Goal: Task Accomplishment & Management: Use online tool/utility

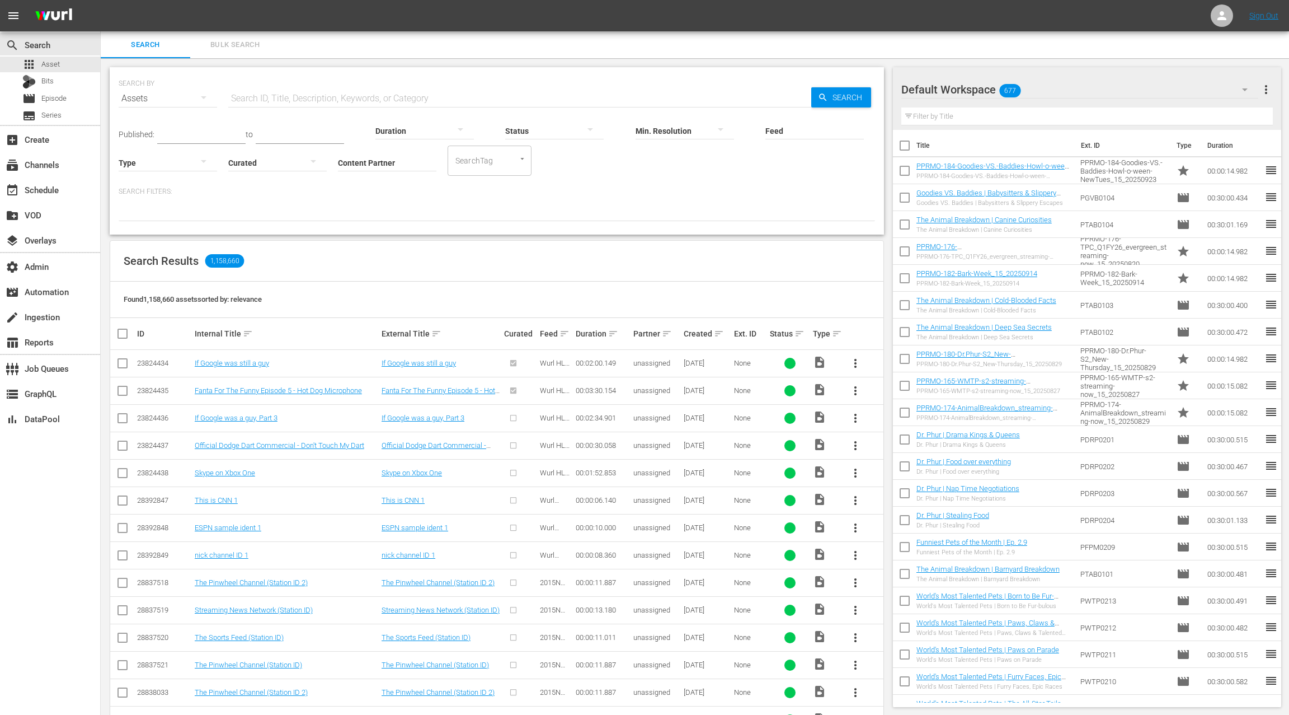
scroll to position [1, 0]
click at [66, 163] on div "subscriptions Channels" at bounding box center [50, 164] width 100 height 22
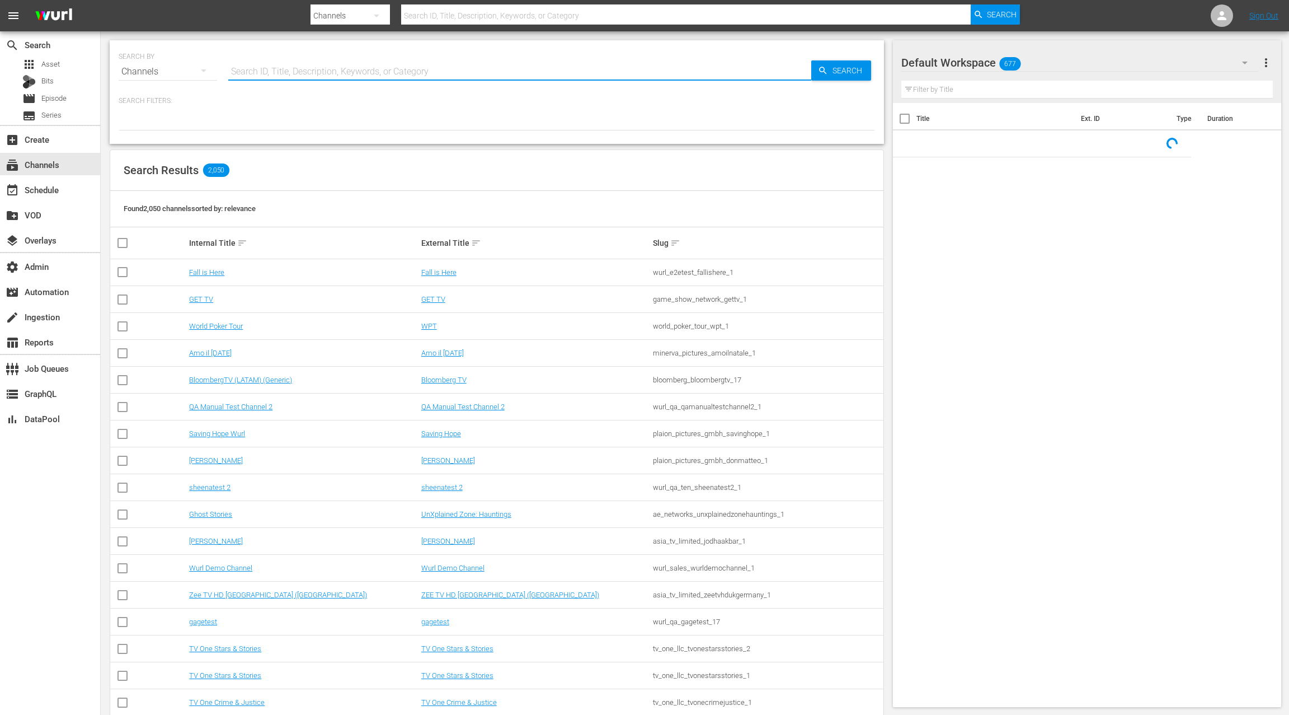
click at [268, 72] on input "text" at bounding box center [519, 71] width 583 height 27
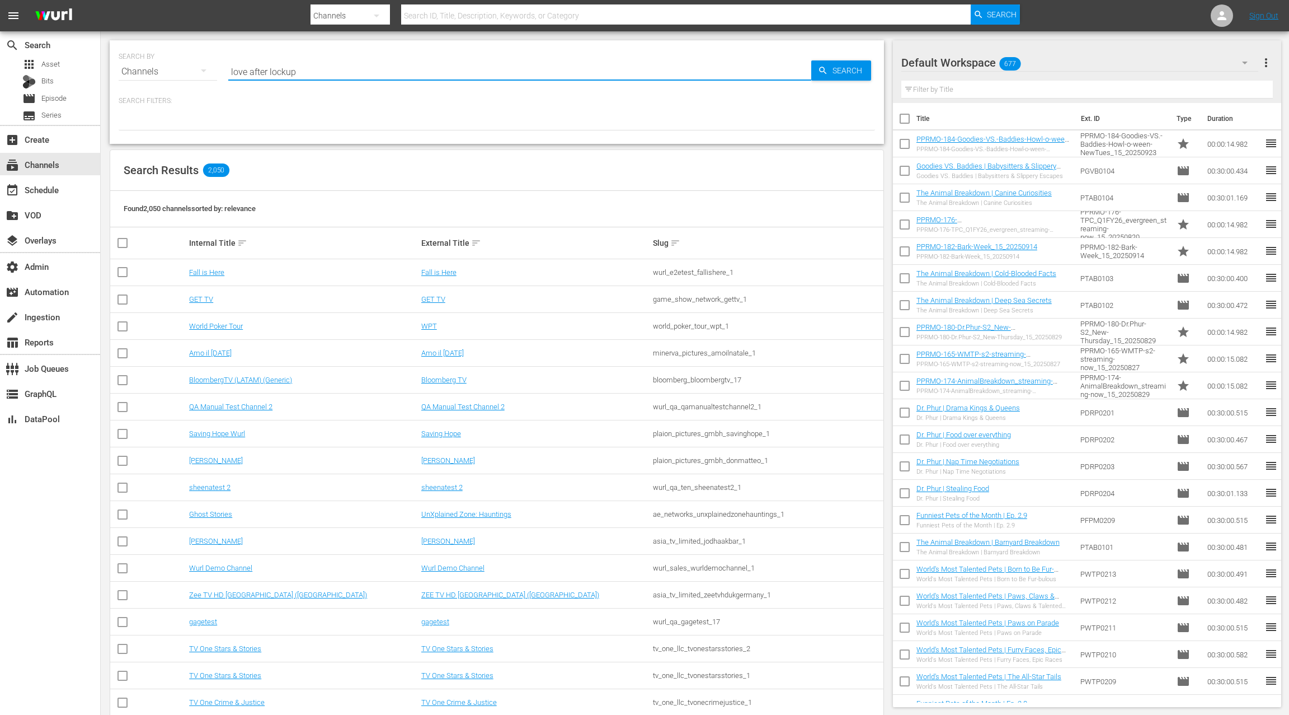
type input "love after lockup"
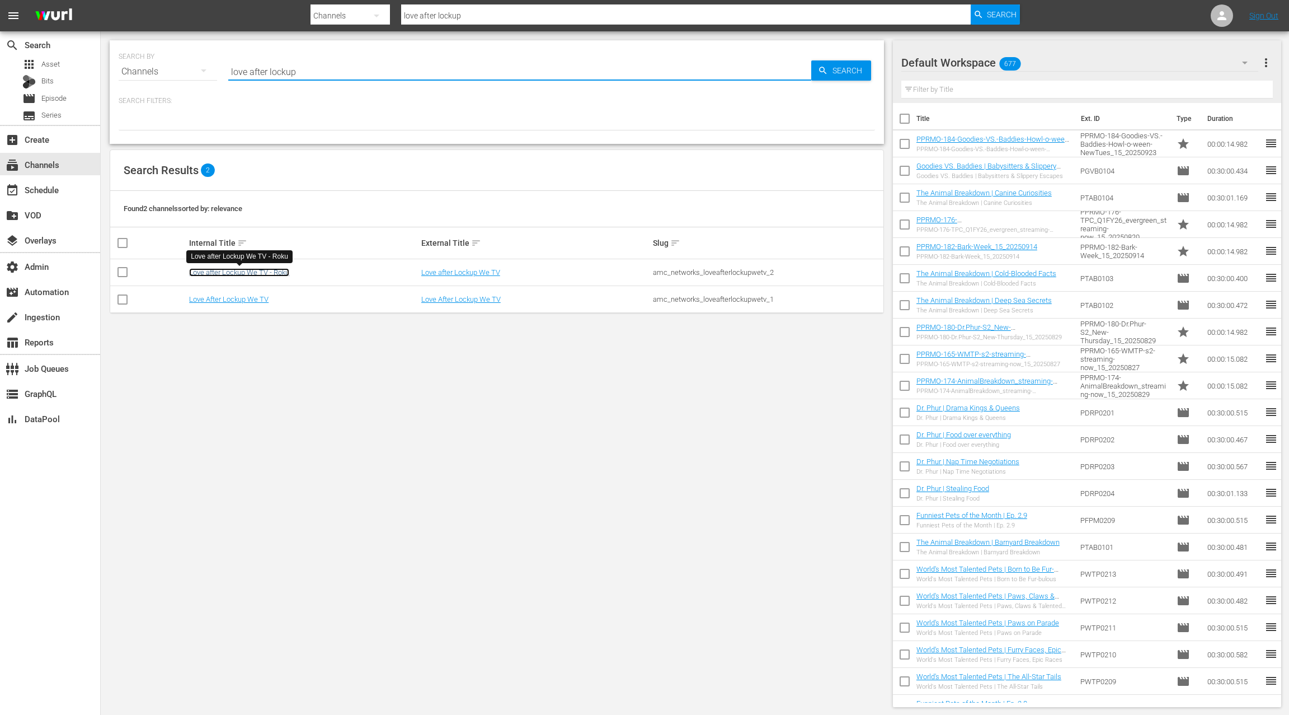
click at [255, 273] on link "Love after Lockup We TV - Roku" at bounding box center [239, 272] width 100 height 8
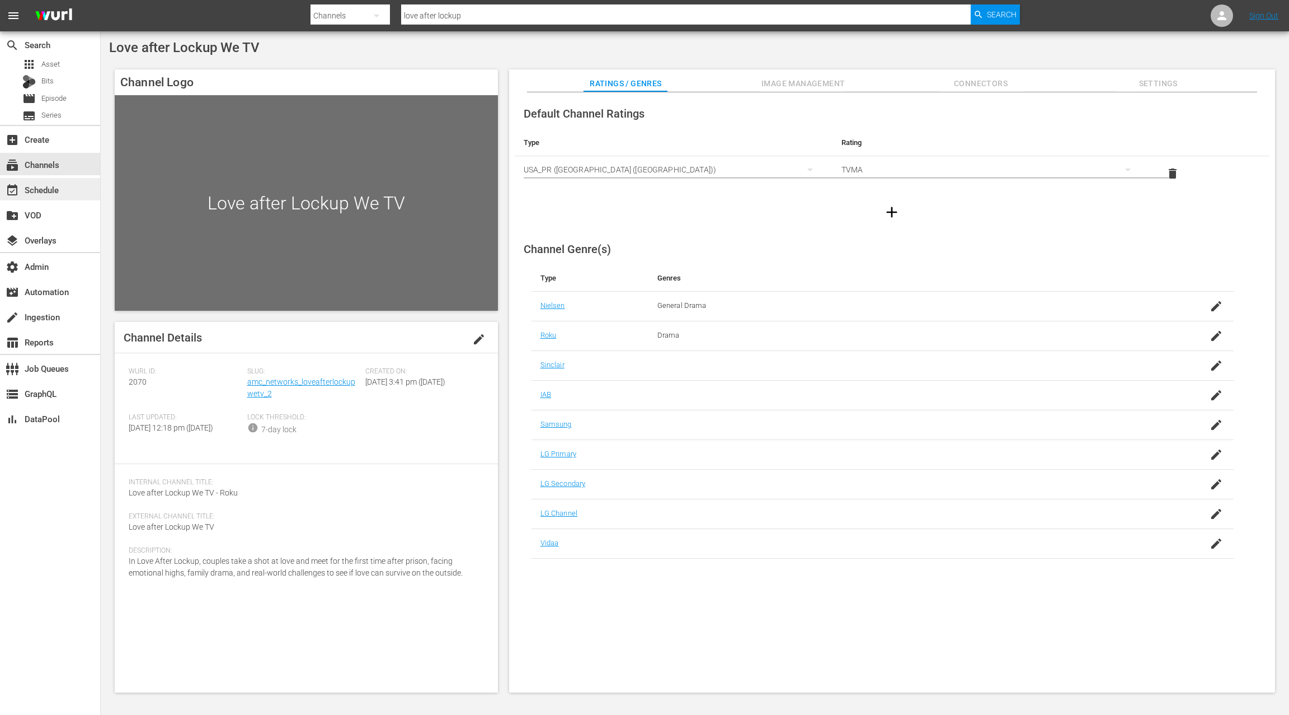
click at [59, 189] on div "event_available Schedule" at bounding box center [31, 188] width 63 height 10
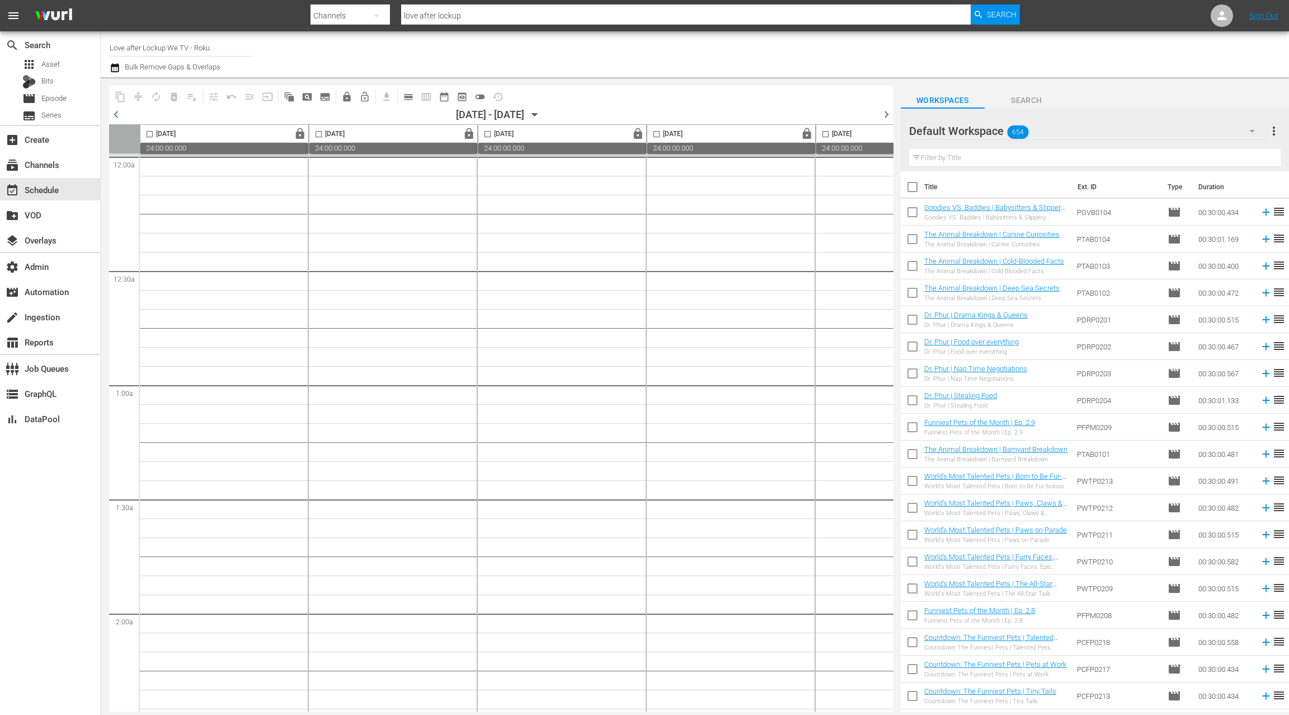
click at [112, 114] on span "chevron_left" at bounding box center [116, 114] width 14 height 14
click at [113, 114] on span "chevron_left" at bounding box center [116, 114] width 14 height 14
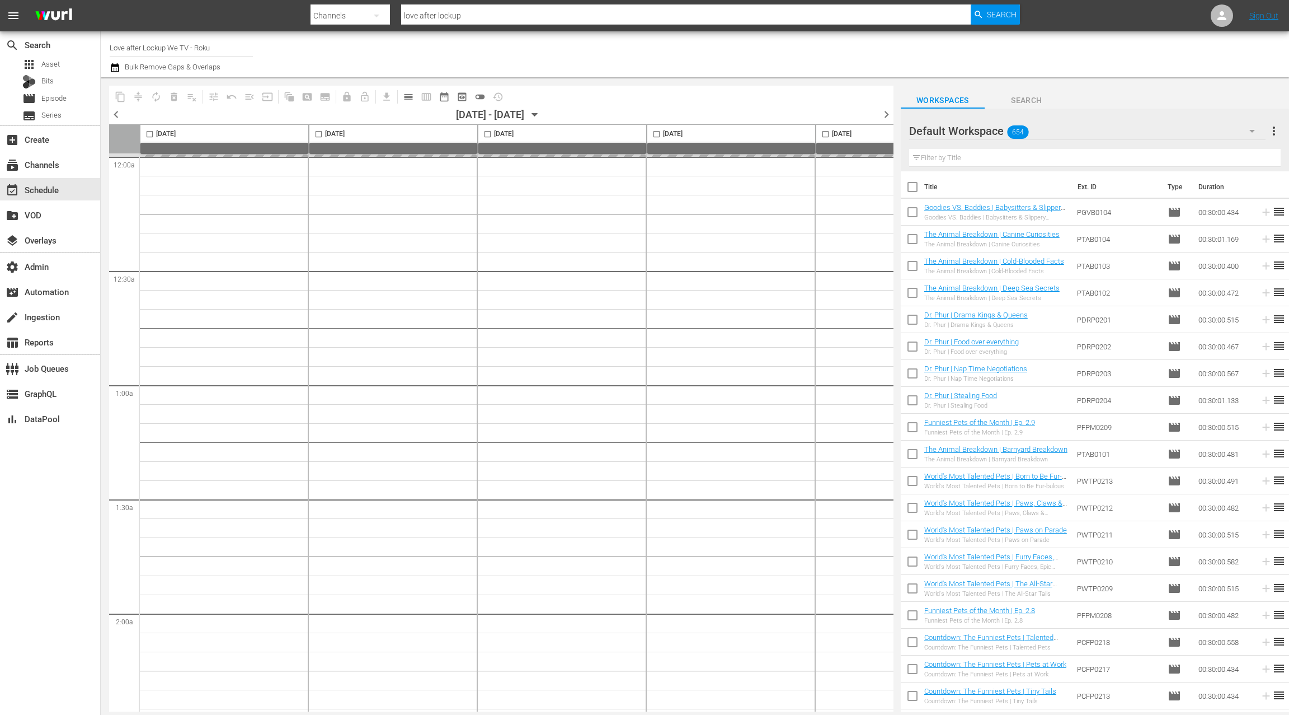
click at [113, 114] on span "chevron_left" at bounding box center [116, 114] width 14 height 14
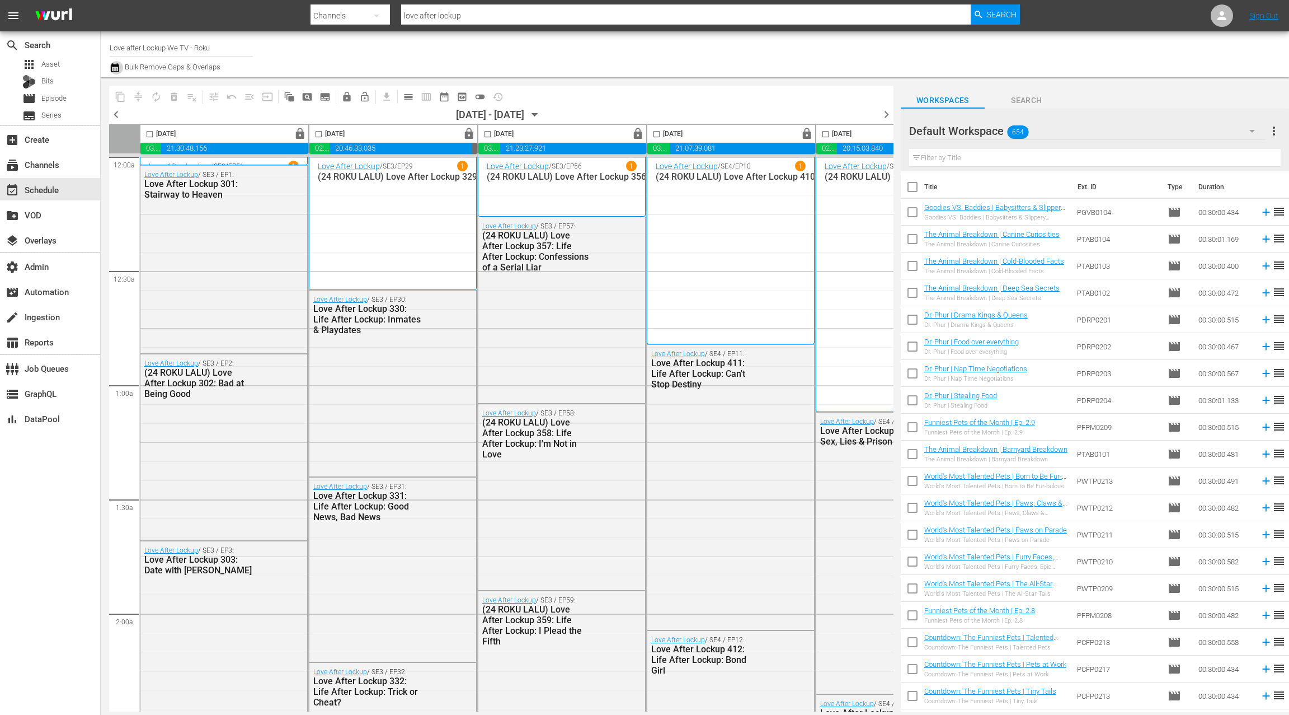
click at [115, 69] on icon "button" at bounding box center [115, 67] width 11 height 13
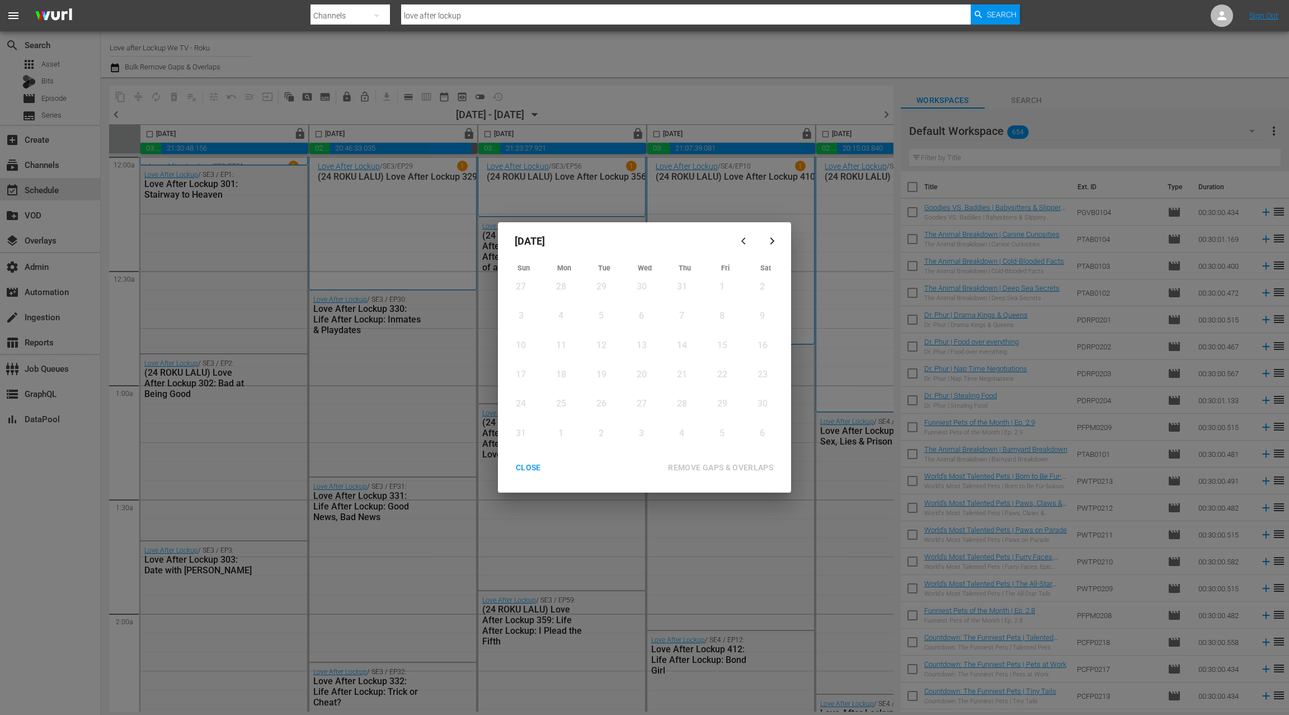
drag, startPoint x: 534, startPoint y: 469, endPoint x: 428, endPoint y: 234, distance: 257.2
click at [534, 468] on div "CLOSE" at bounding box center [528, 468] width 43 height 14
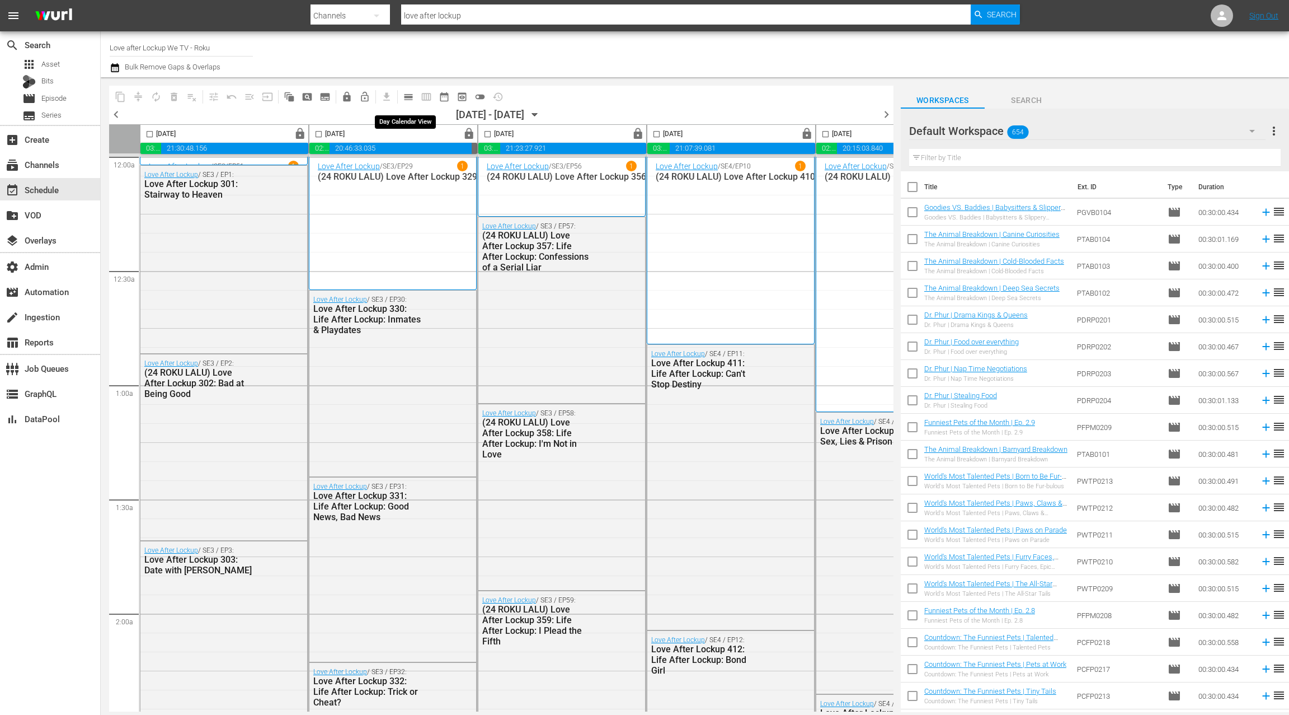
click at [406, 98] on span "calendar_view_day_outlined" at bounding box center [408, 96] width 11 height 11
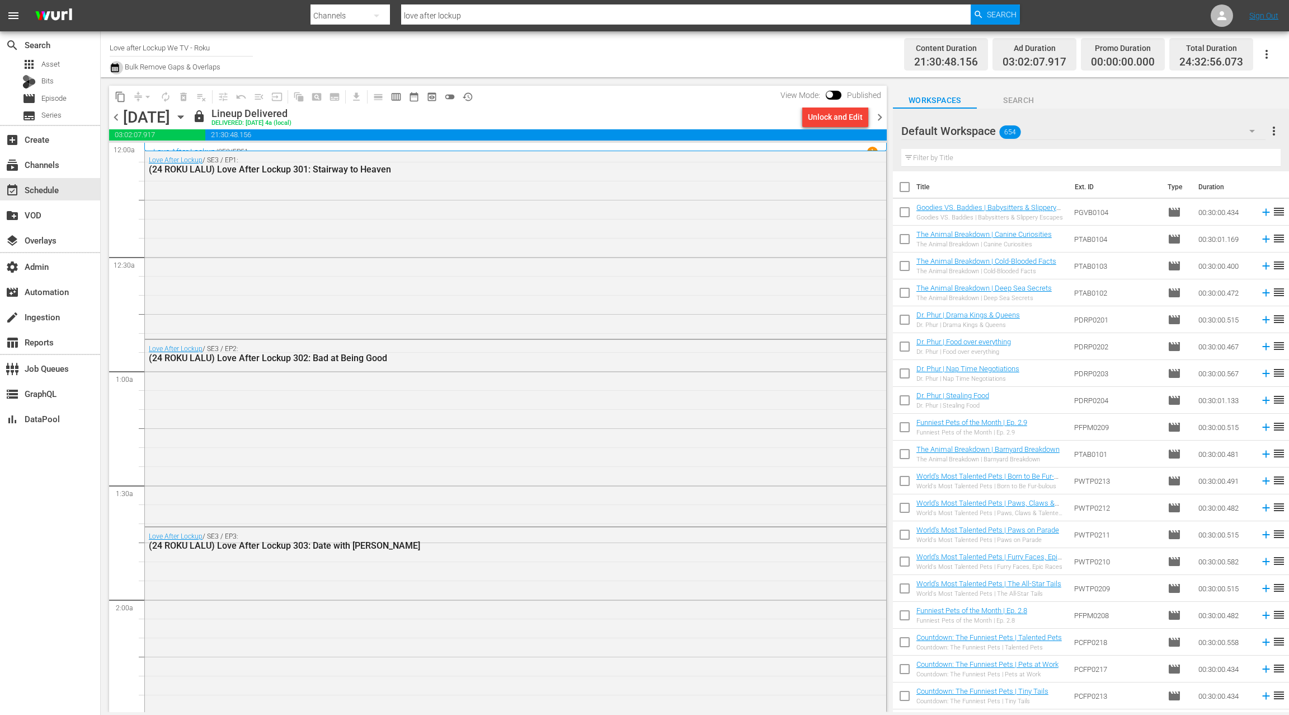
click at [117, 70] on icon "button" at bounding box center [115, 67] width 11 height 13
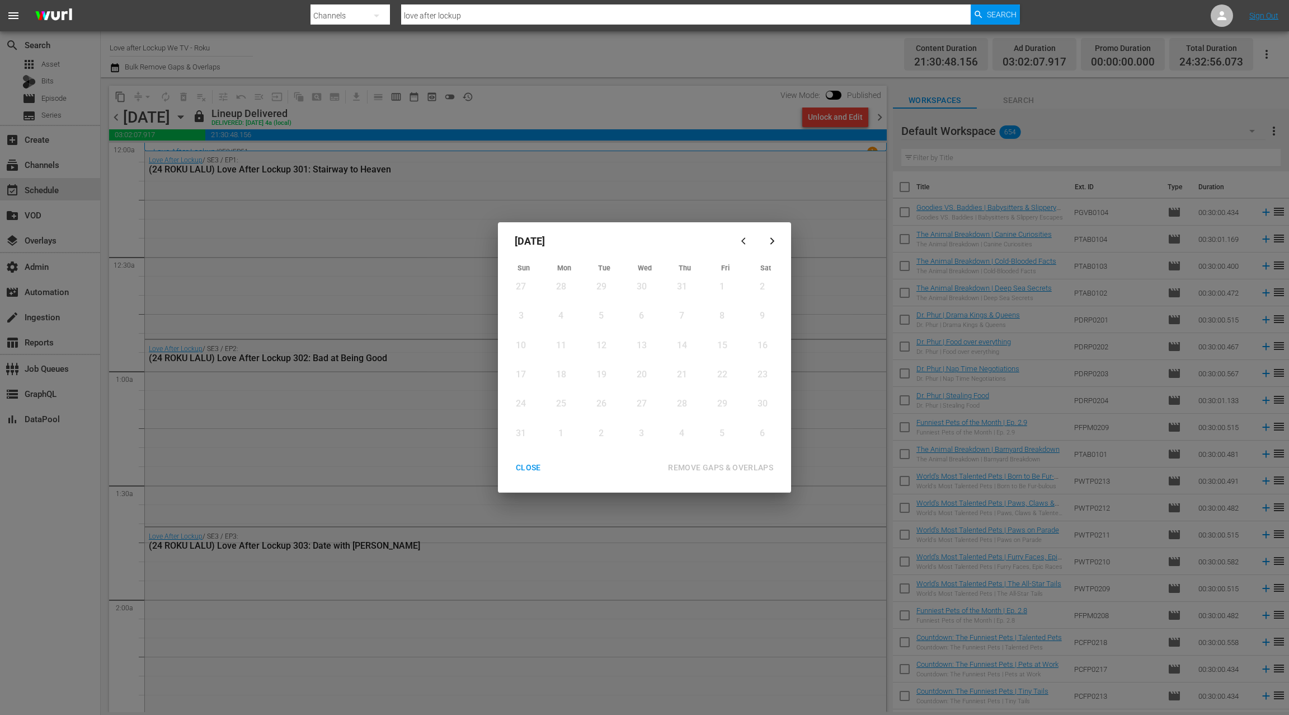
click at [522, 471] on div "CLOSE" at bounding box center [528, 468] width 43 height 14
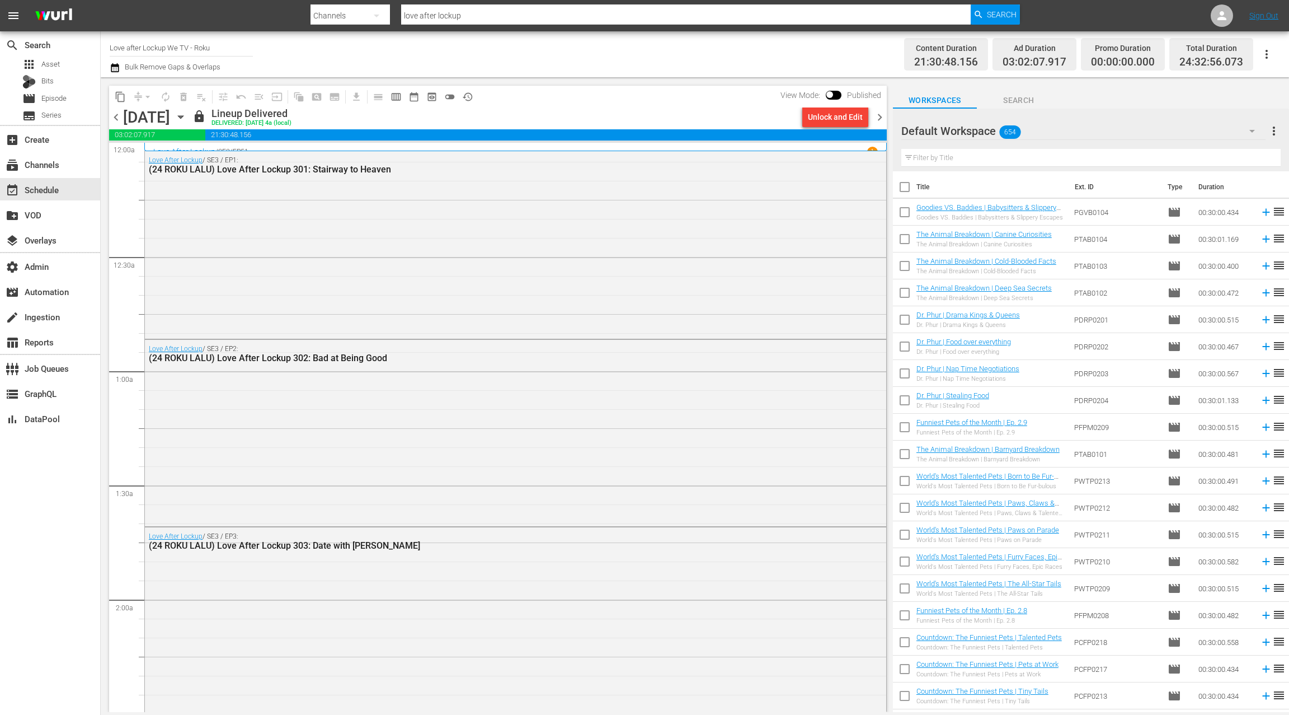
click at [882, 120] on span "chevron_right" at bounding box center [880, 117] width 14 height 14
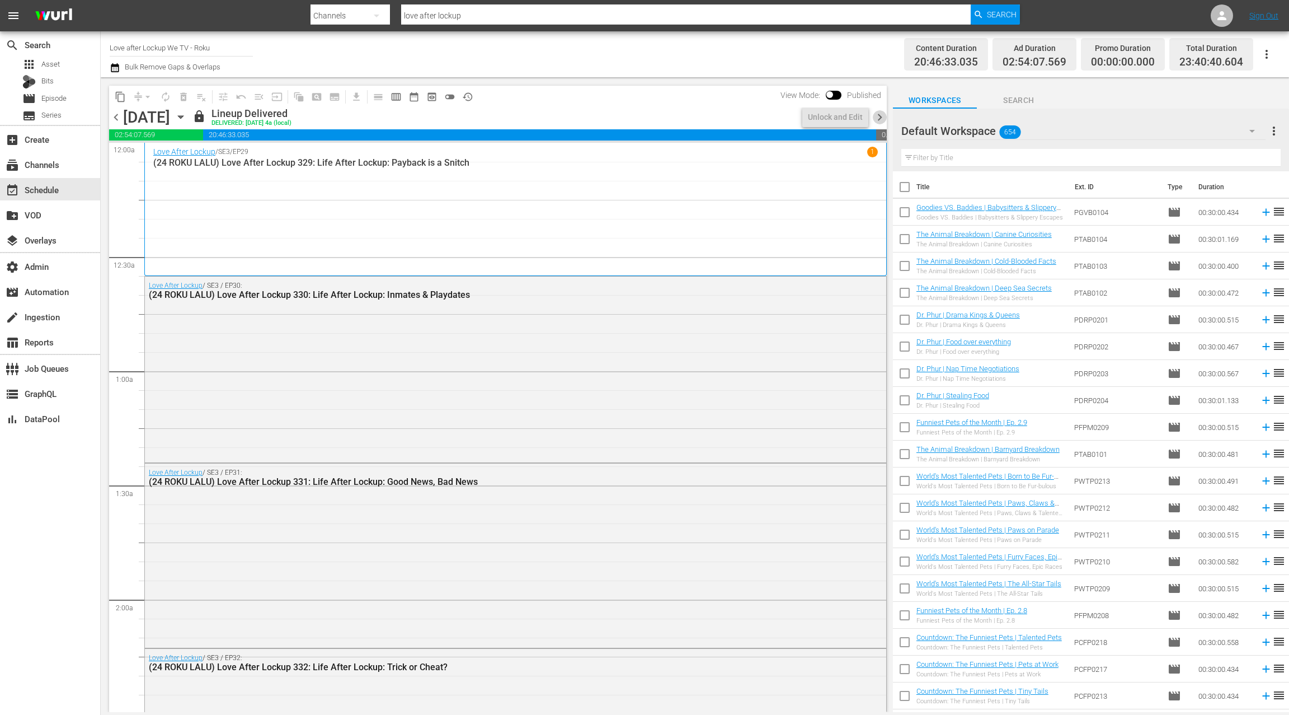
click at [882, 120] on span "chevron_right" at bounding box center [880, 117] width 14 height 14
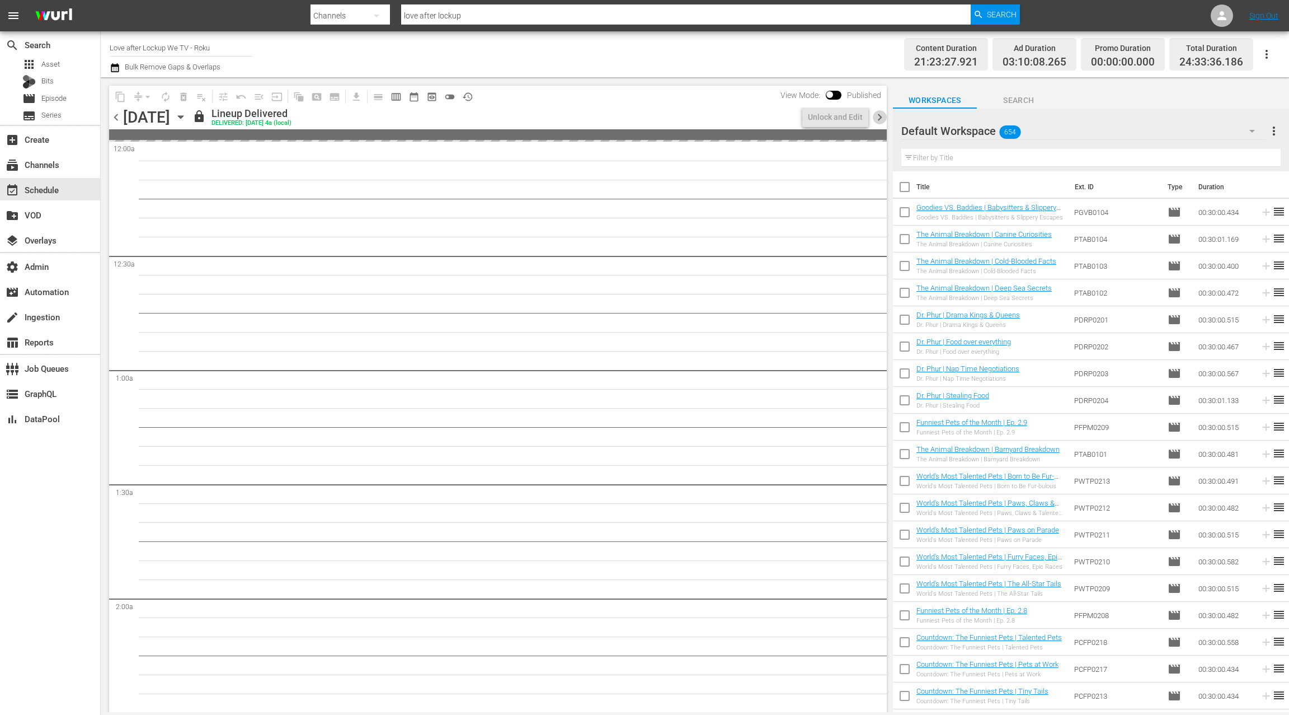
click at [882, 120] on span "chevron_right" at bounding box center [880, 117] width 14 height 14
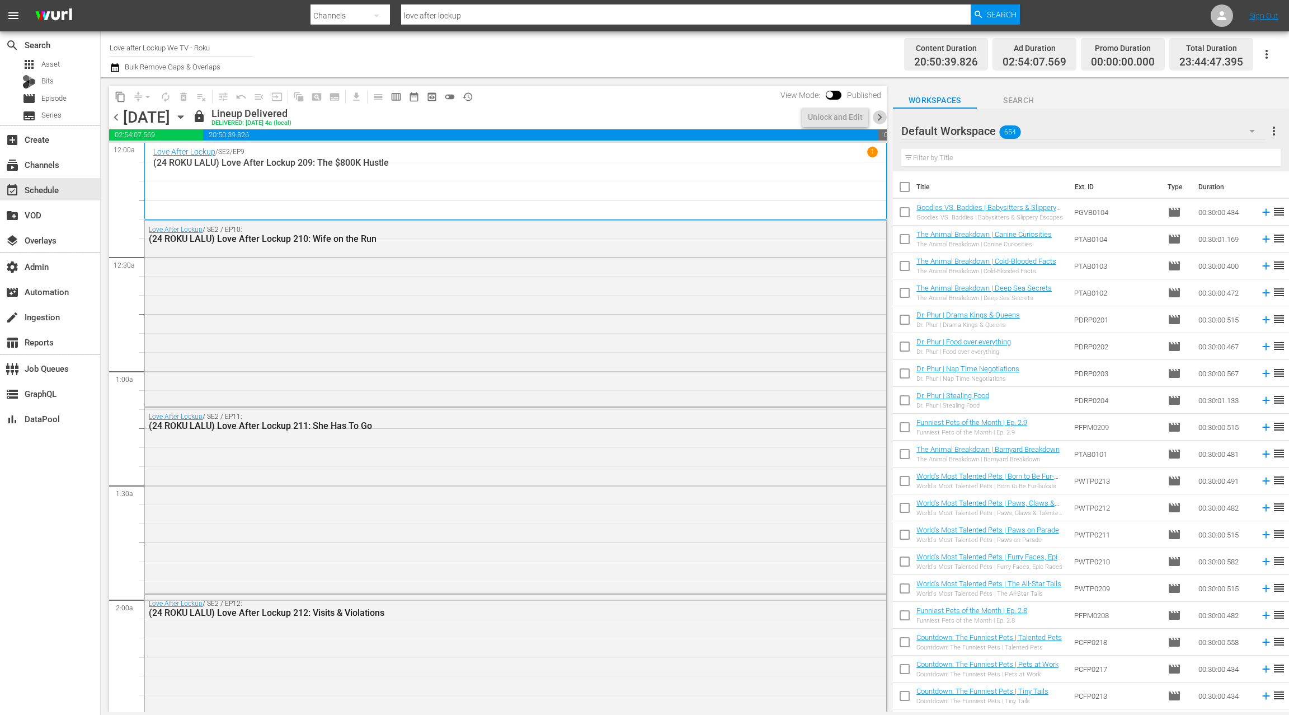
click at [882, 120] on span "chevron_right" at bounding box center [880, 117] width 14 height 14
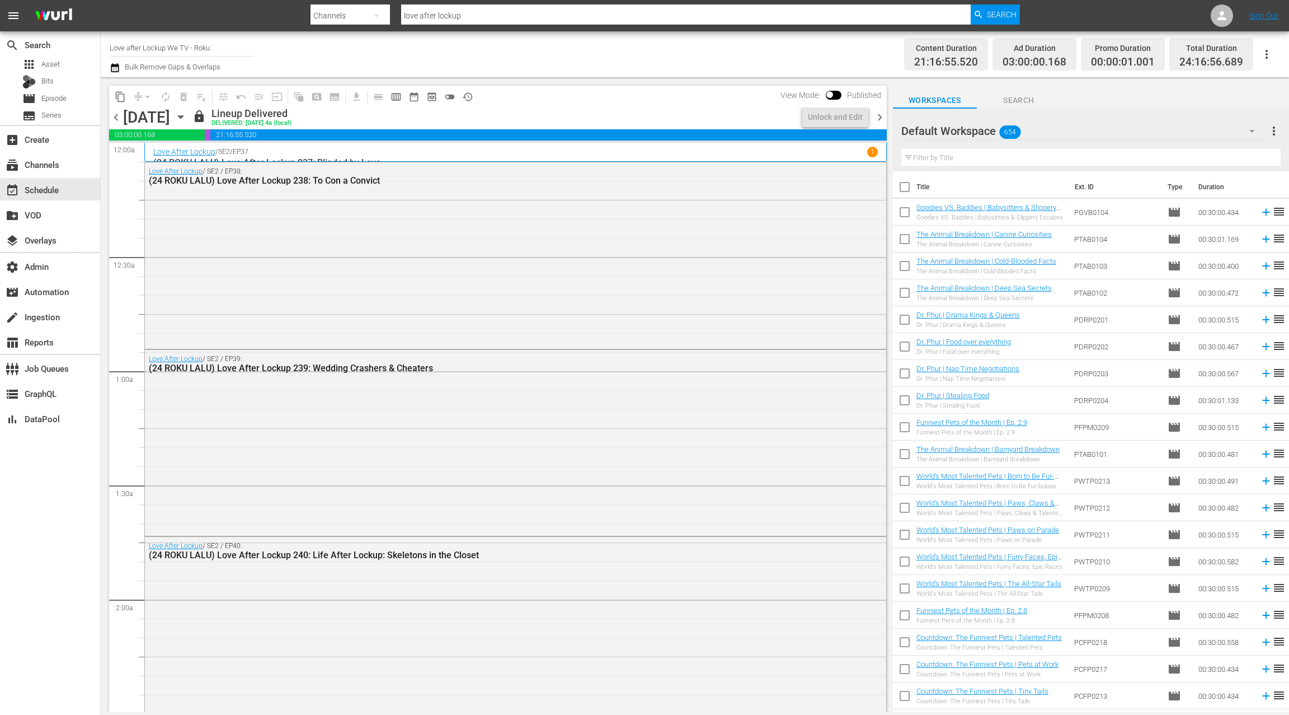
click at [882, 120] on span "chevron_right" at bounding box center [880, 117] width 14 height 14
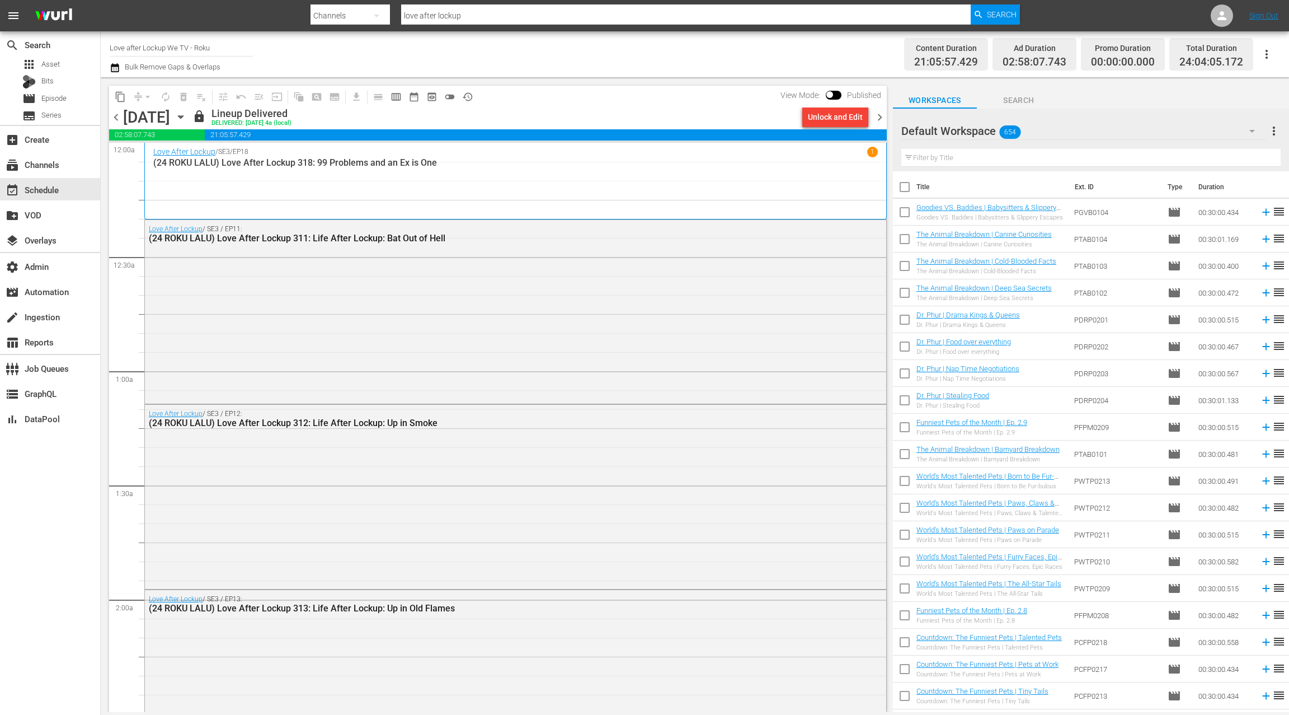
click at [882, 120] on span "chevron_right" at bounding box center [880, 117] width 14 height 14
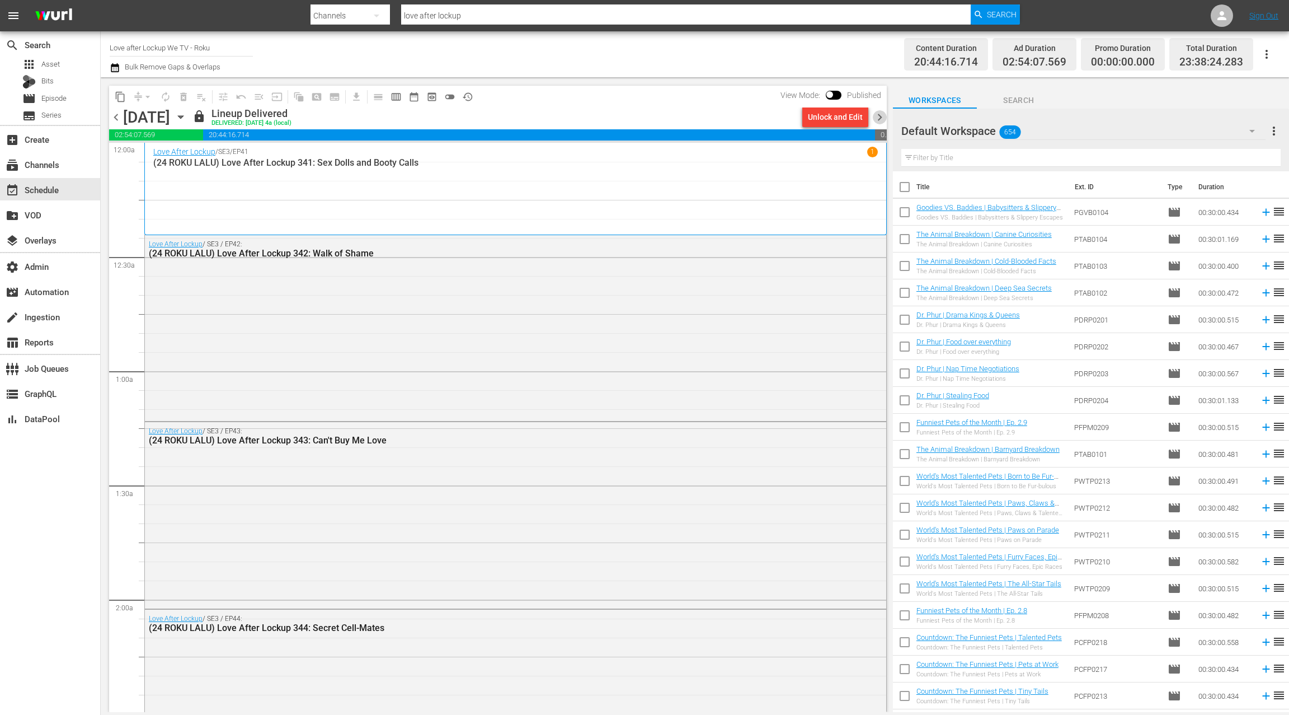
click at [882, 120] on span "chevron_right" at bounding box center [880, 117] width 14 height 14
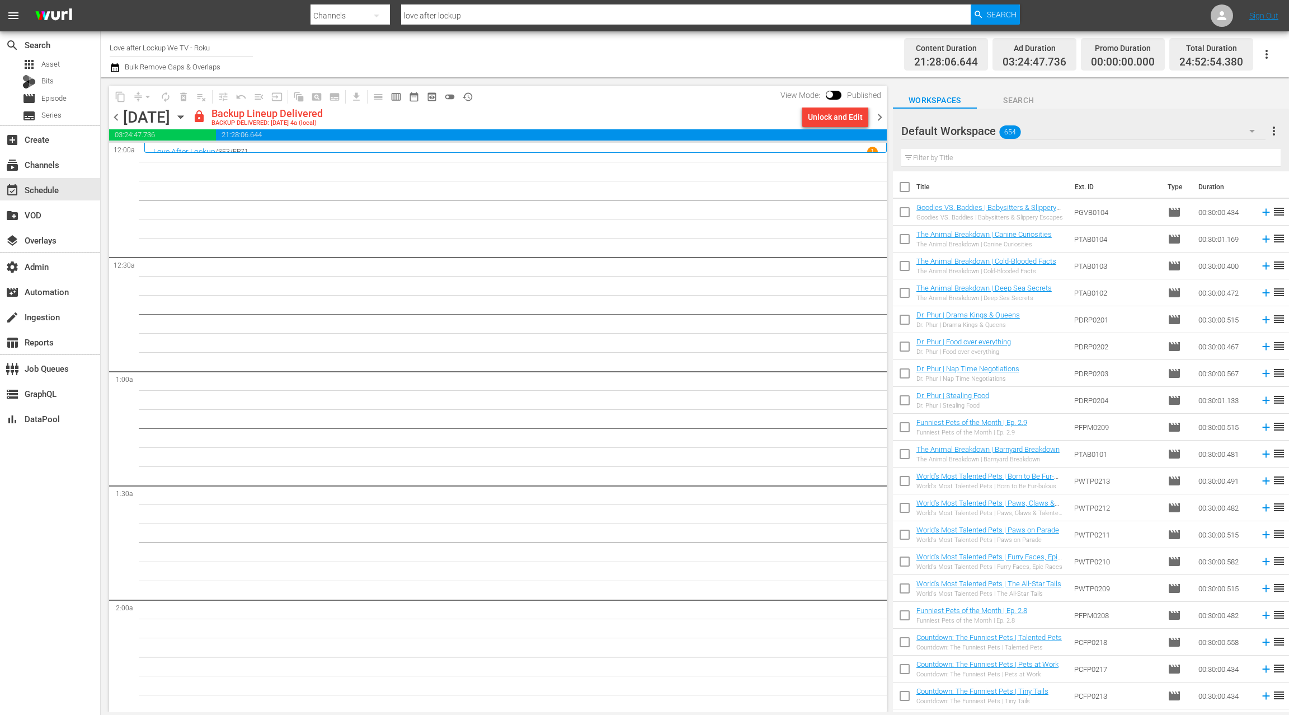
click at [120, 118] on span "chevron_left" at bounding box center [116, 117] width 14 height 14
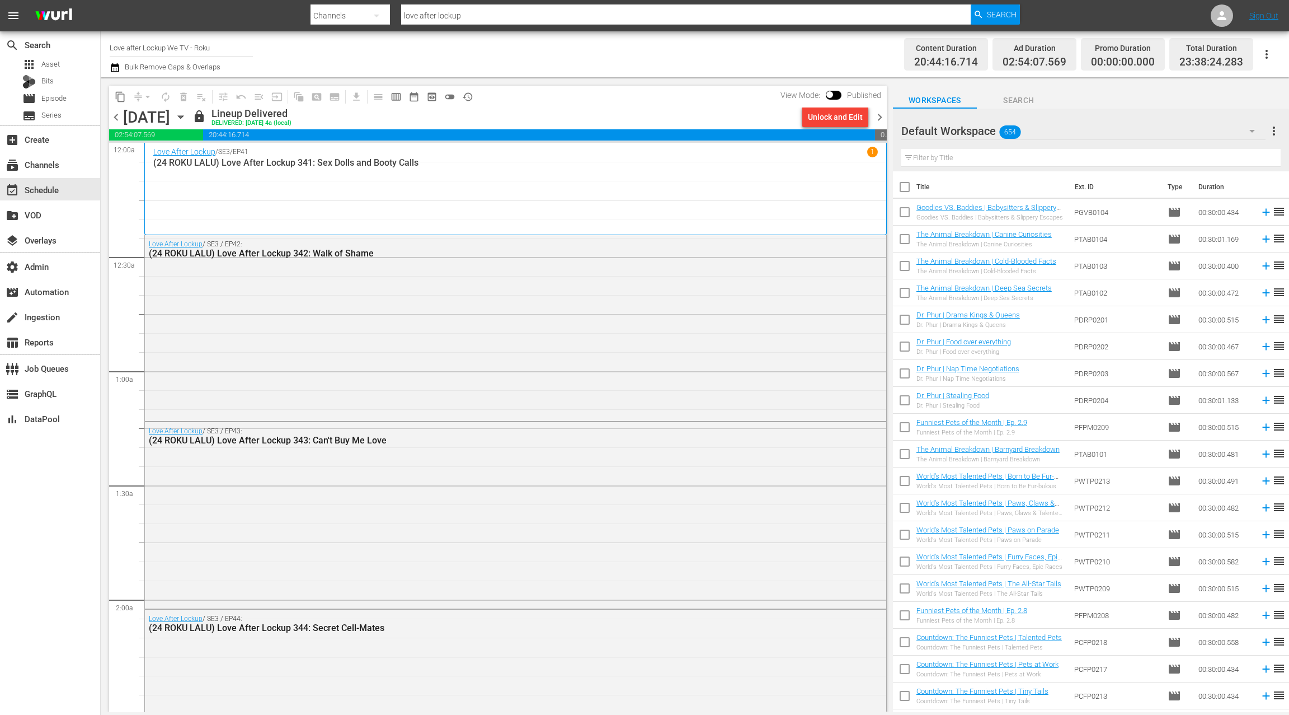
click at [120, 118] on span "chevron_left" at bounding box center [116, 117] width 14 height 14
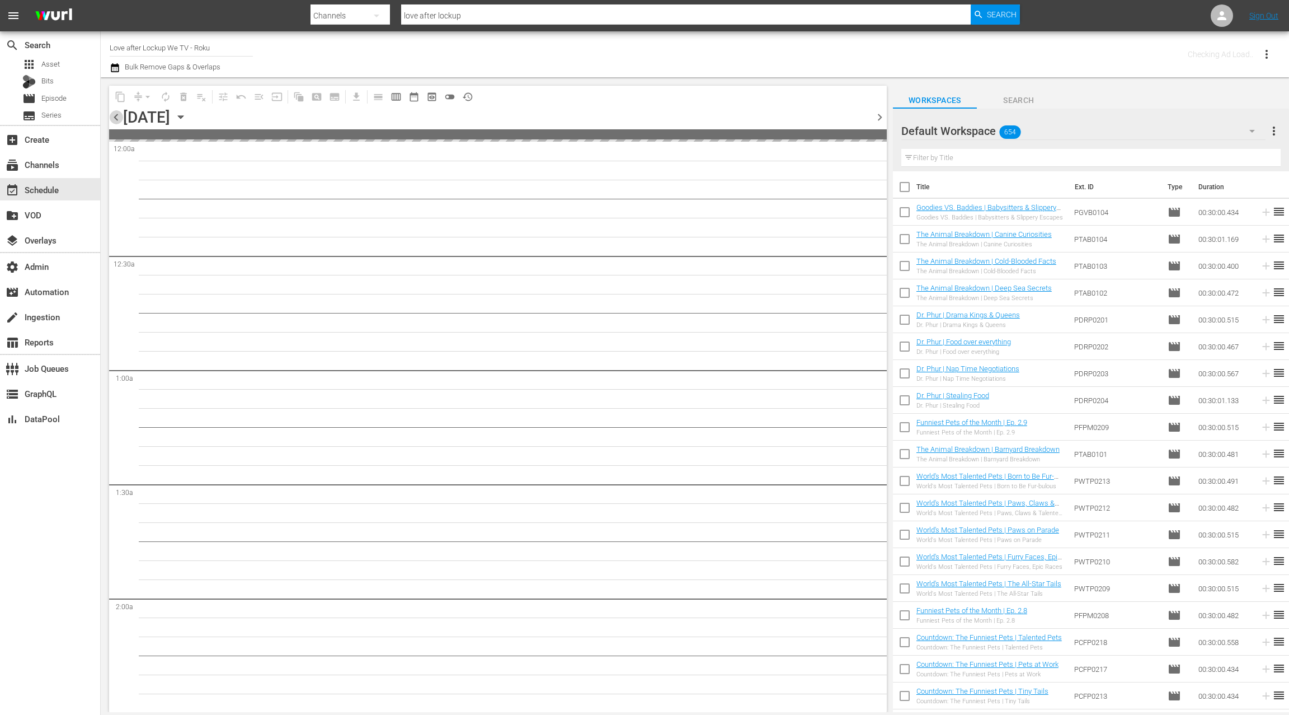
click at [120, 118] on span "chevron_left" at bounding box center [116, 117] width 14 height 14
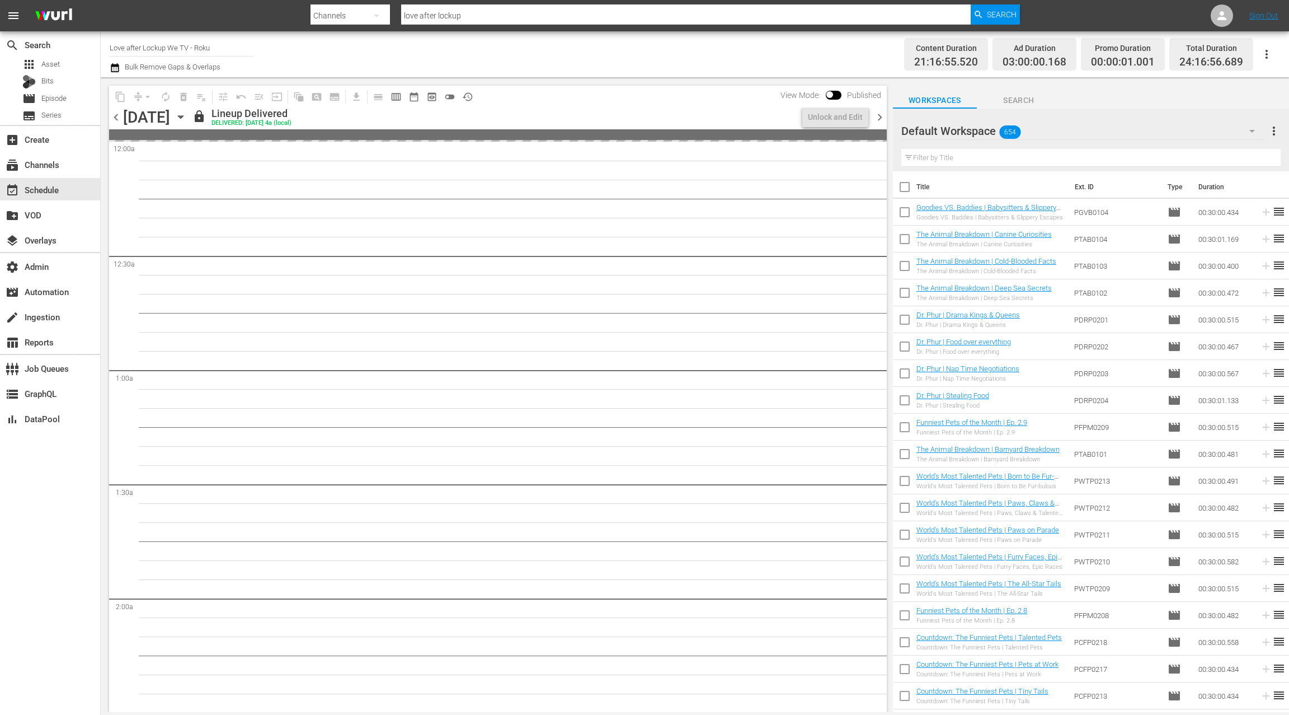
click at [120, 118] on span "chevron_left" at bounding box center [116, 117] width 14 height 14
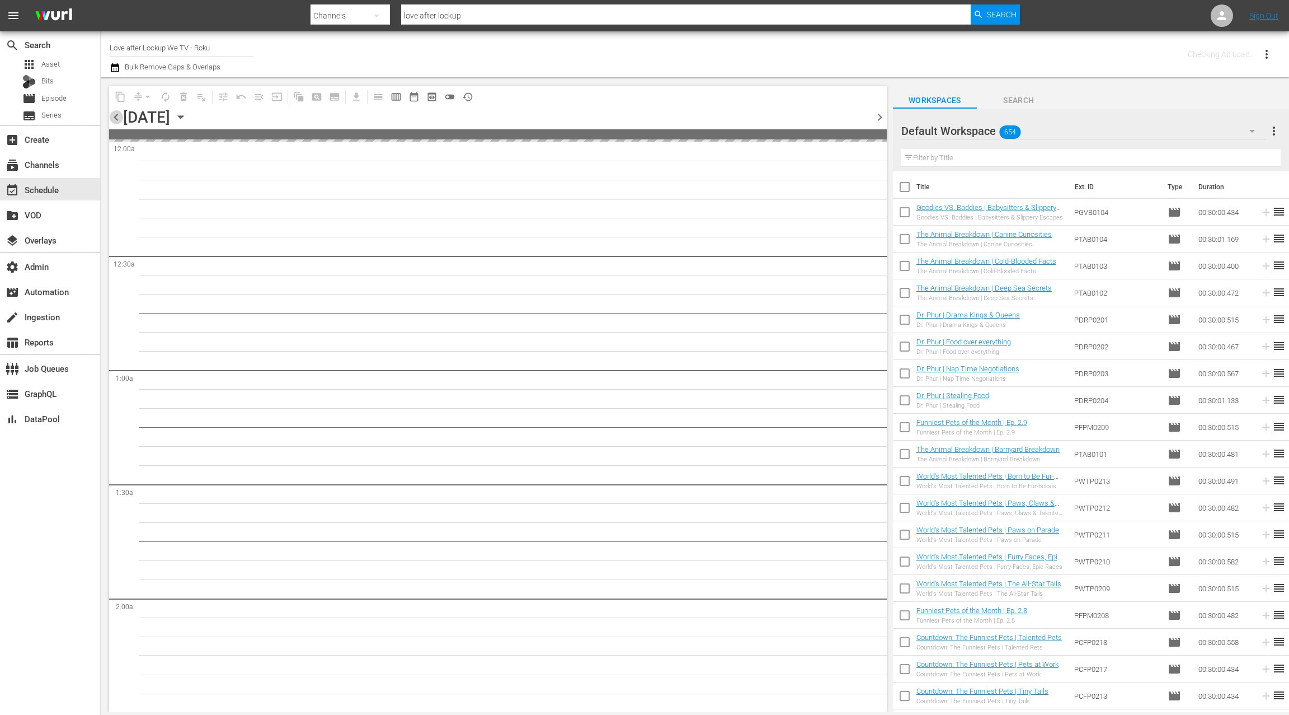
click at [120, 118] on span "chevron_left" at bounding box center [116, 117] width 14 height 14
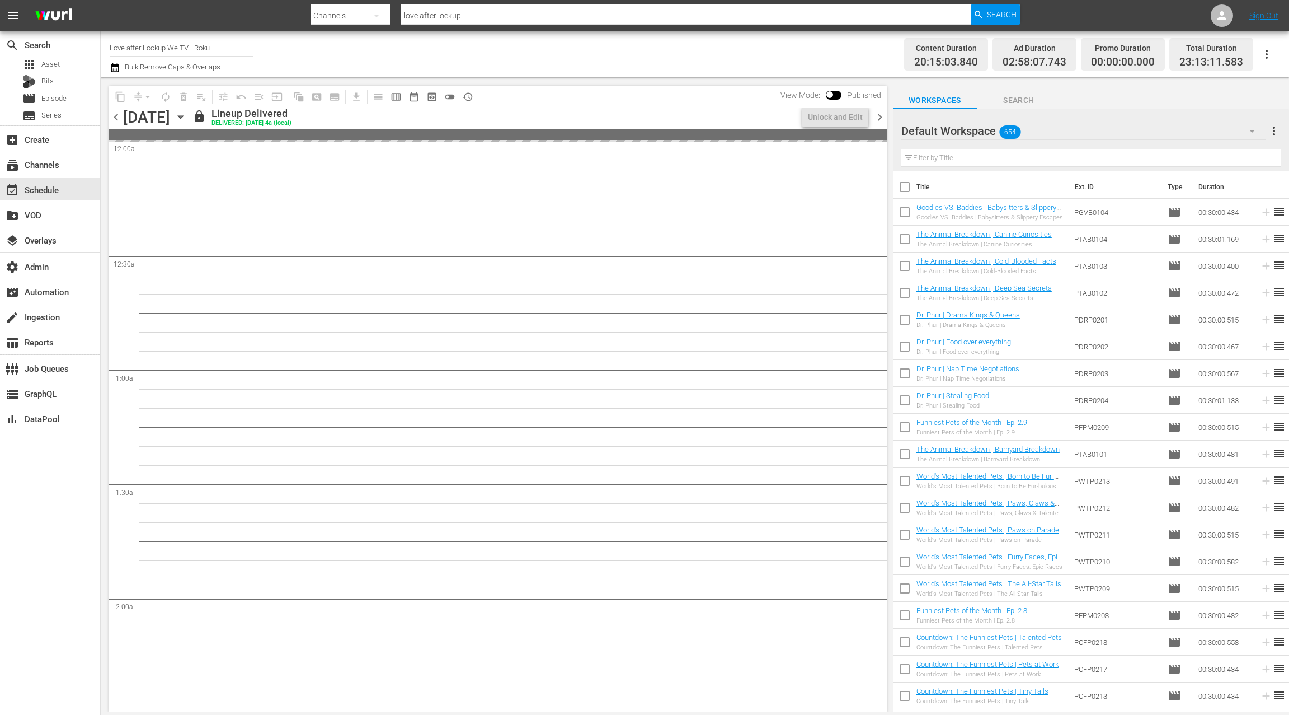
click at [120, 118] on span "chevron_left" at bounding box center [116, 117] width 14 height 14
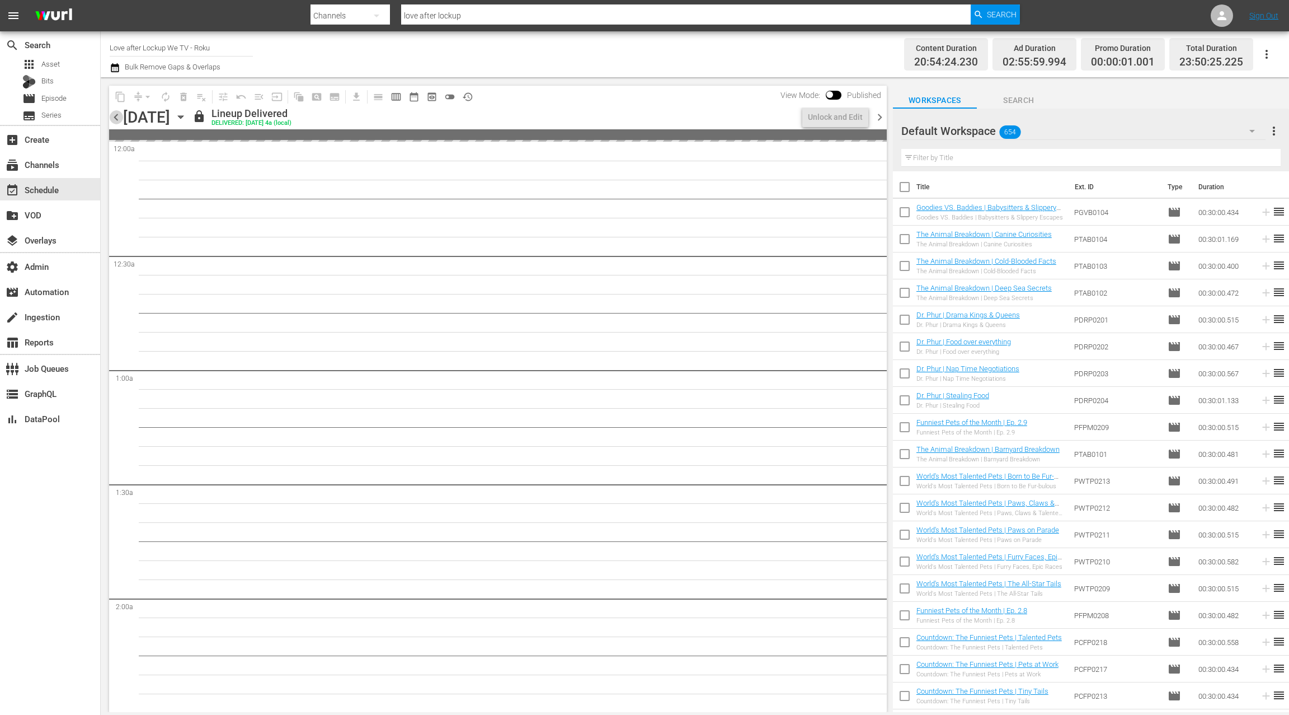
click at [120, 118] on span "chevron_left" at bounding box center [116, 117] width 14 height 14
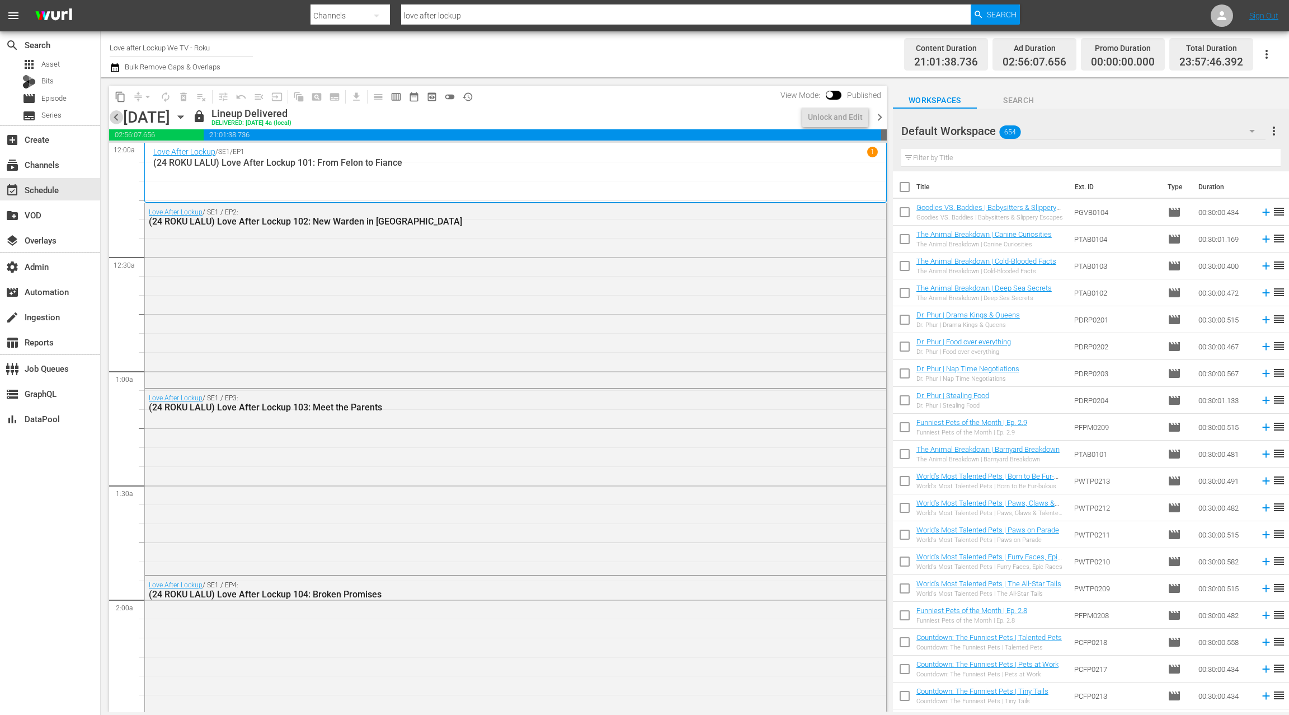
click at [120, 118] on span "chevron_left" at bounding box center [116, 117] width 14 height 14
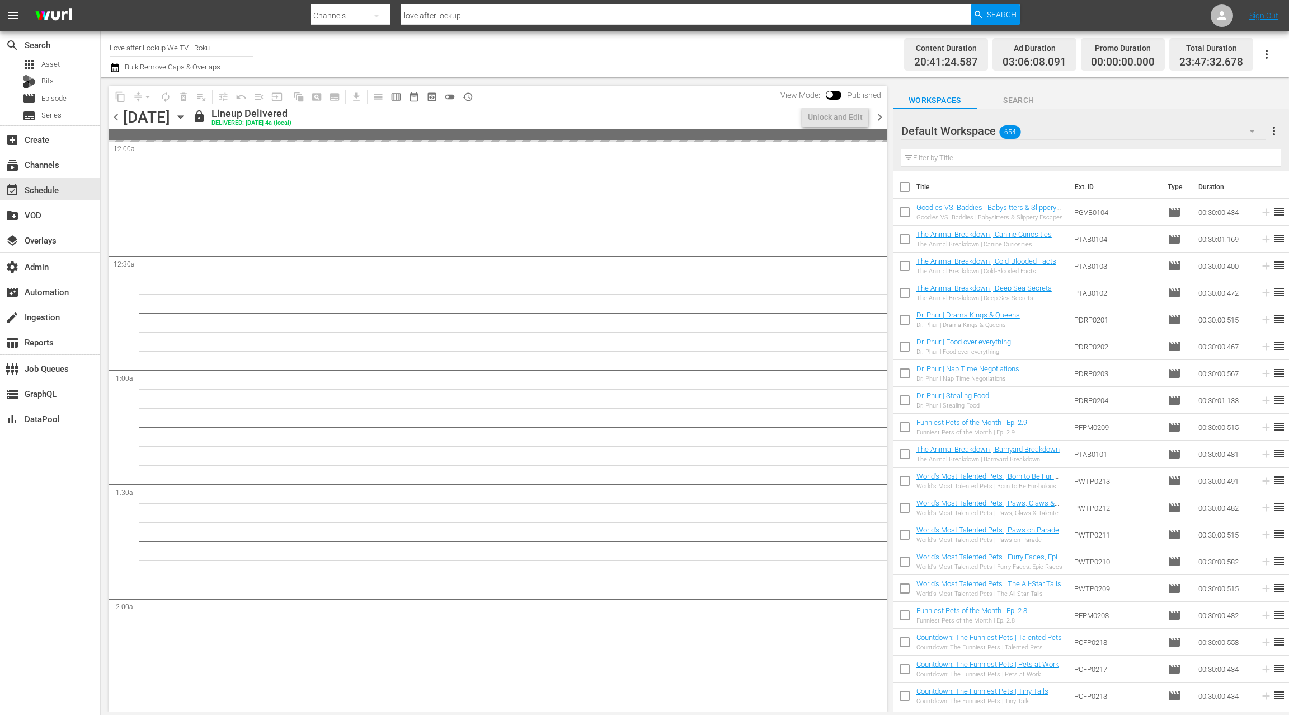
click at [120, 118] on span "chevron_left" at bounding box center [116, 117] width 14 height 14
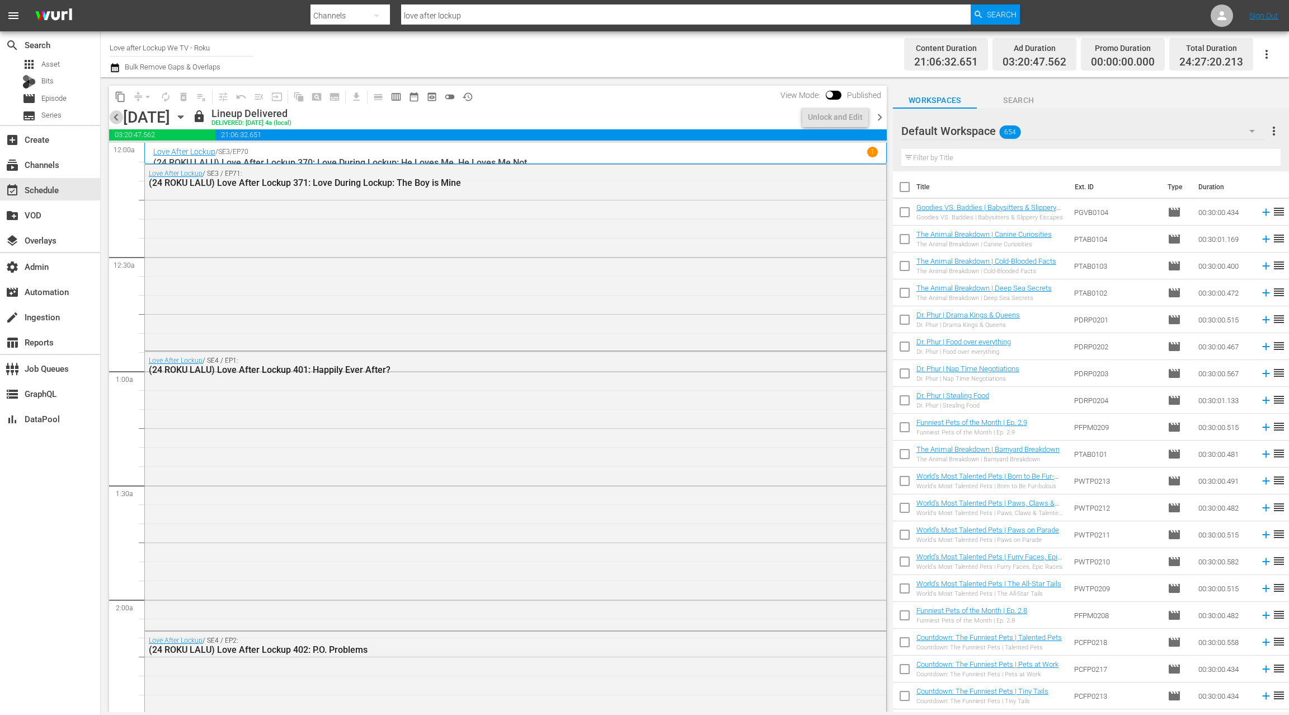
click at [120, 118] on span "chevron_left" at bounding box center [116, 117] width 14 height 14
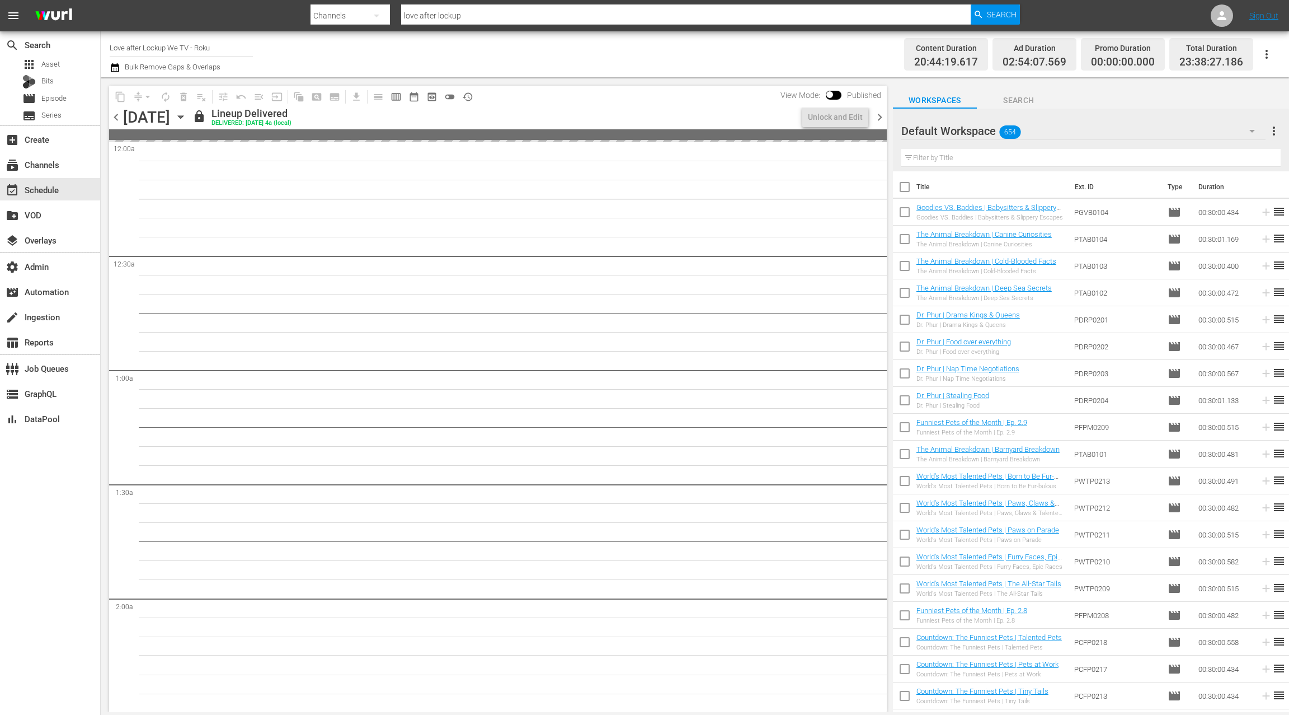
click at [120, 118] on span "chevron_left" at bounding box center [116, 117] width 14 height 14
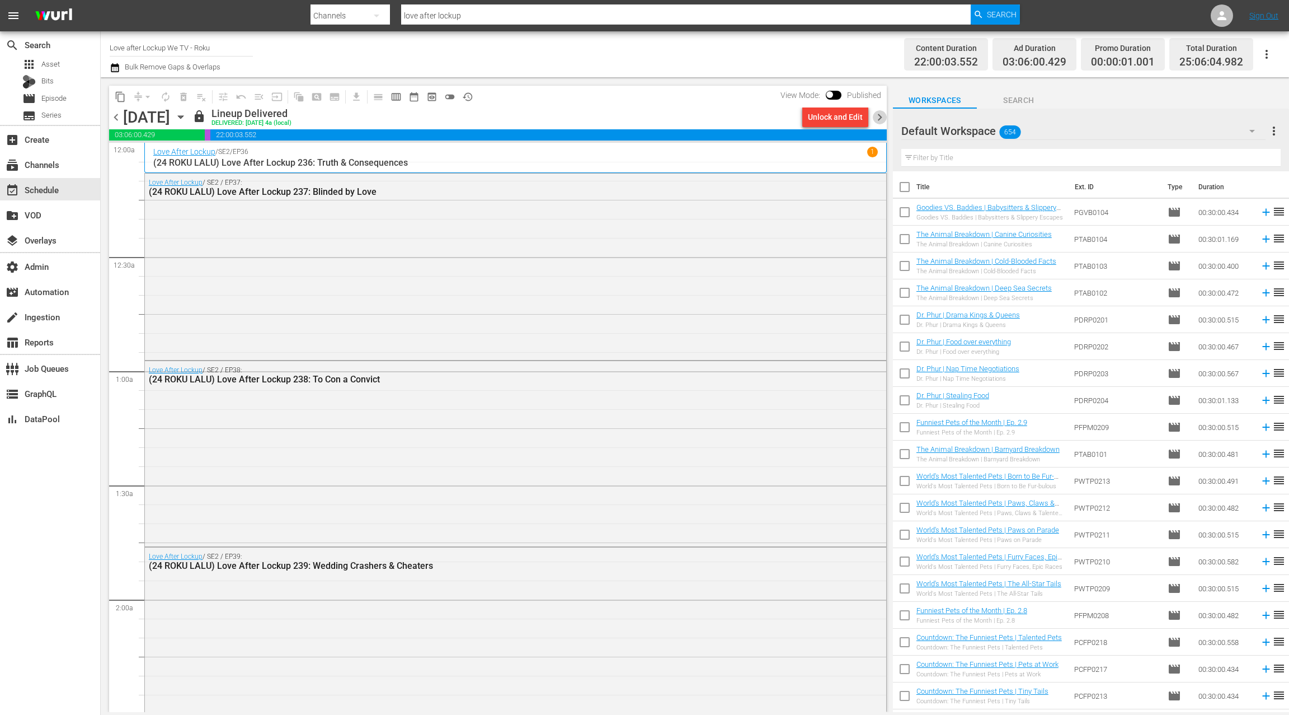
click at [878, 119] on span "chevron_right" at bounding box center [880, 117] width 14 height 14
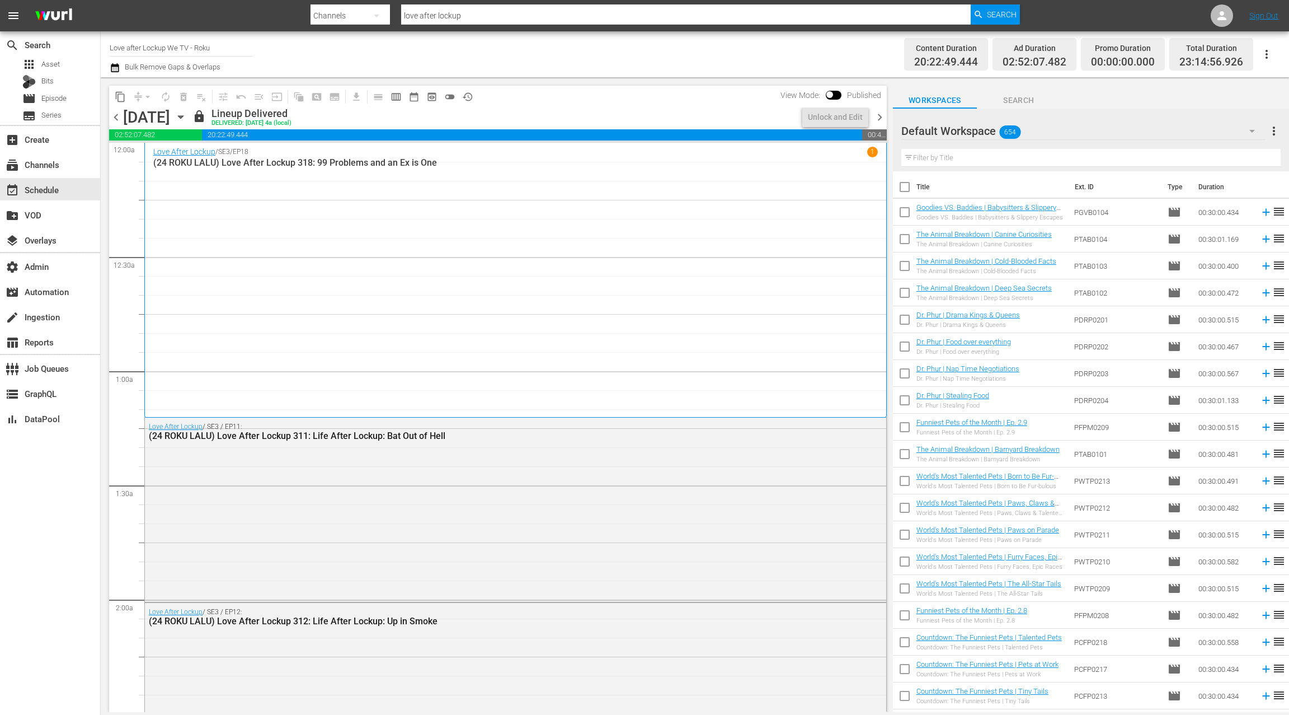
click at [119, 120] on span "chevron_left" at bounding box center [116, 117] width 14 height 14
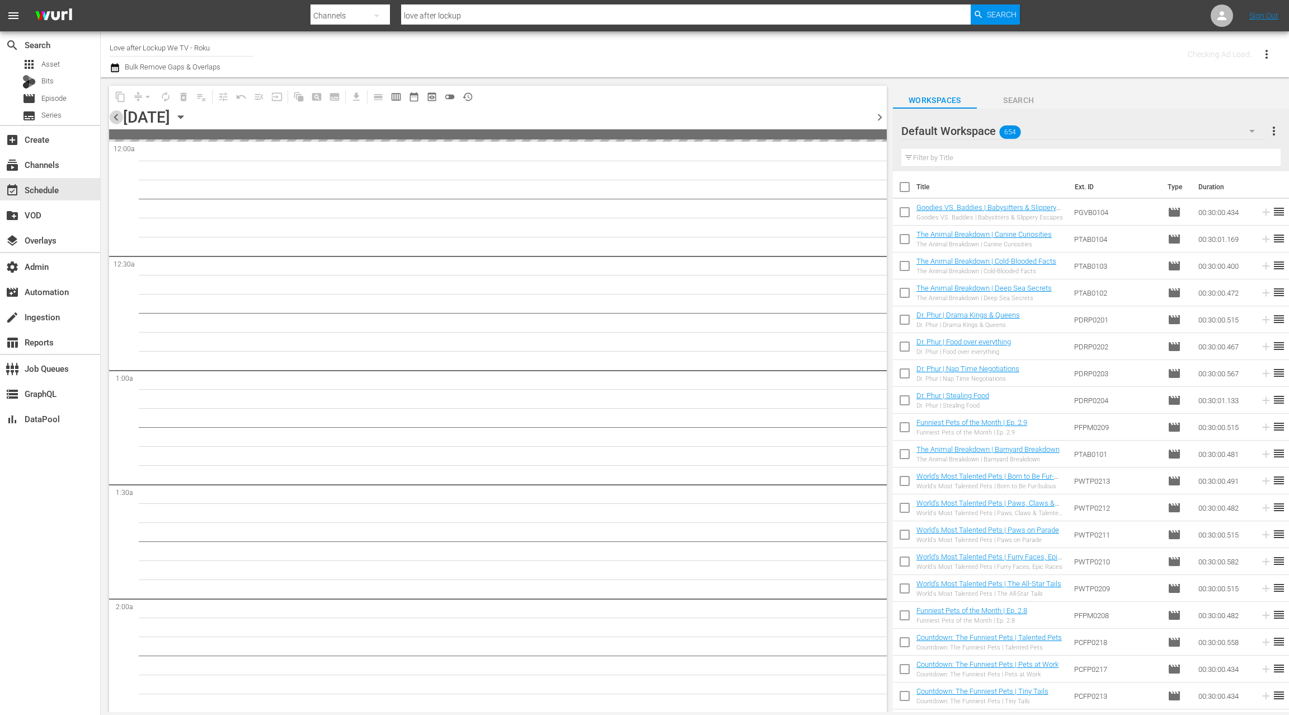
click at [119, 120] on span "chevron_left" at bounding box center [116, 117] width 14 height 14
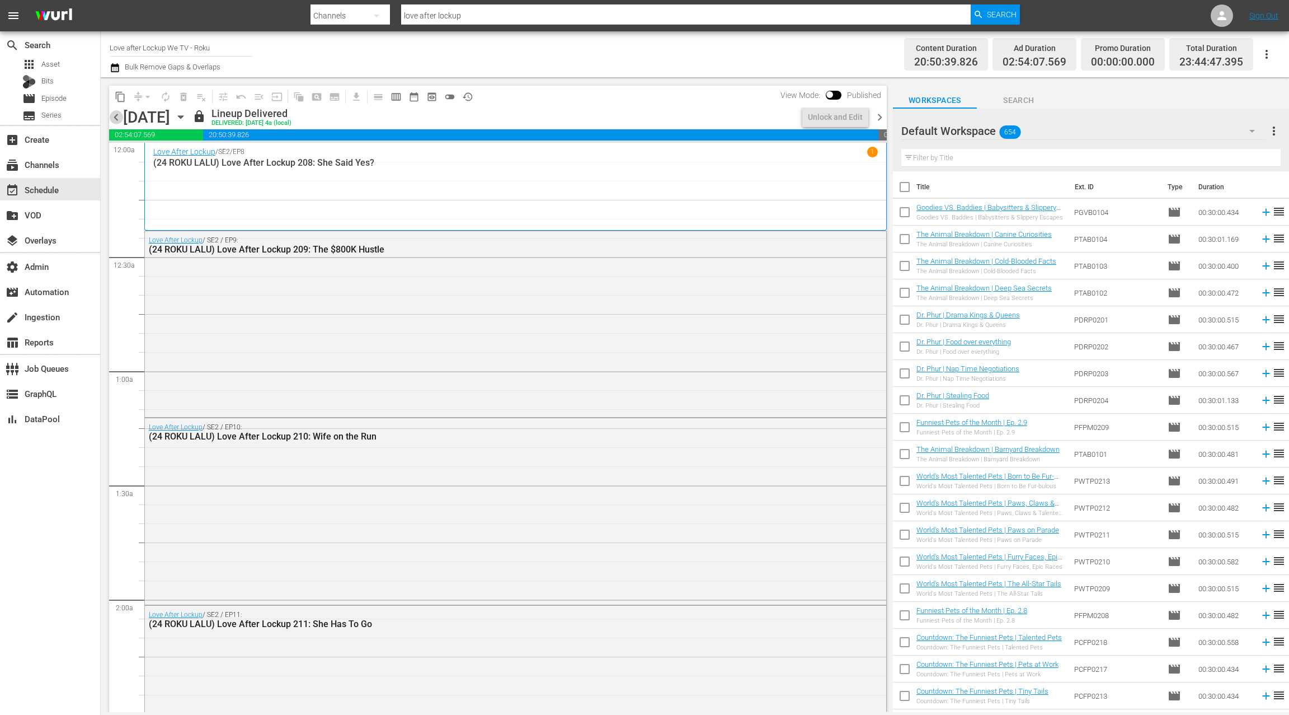
click at [119, 120] on span "chevron_left" at bounding box center [116, 117] width 14 height 14
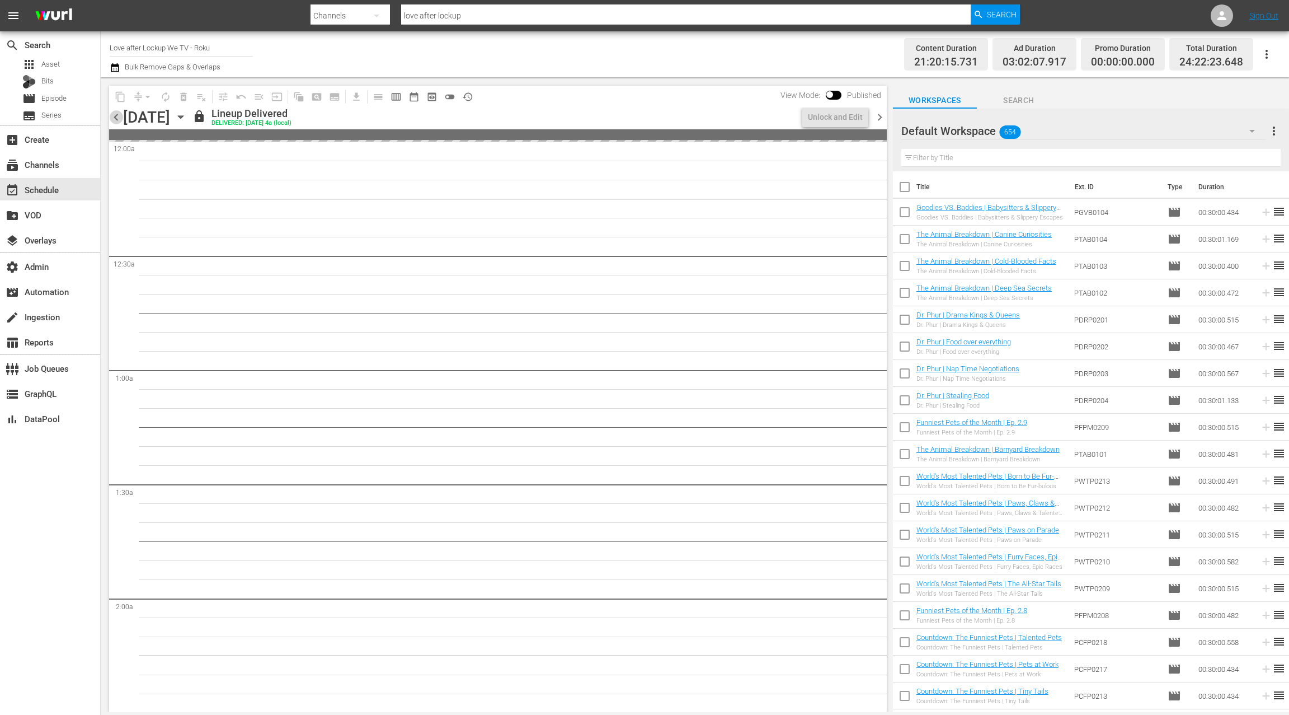
click at [119, 120] on span "chevron_left" at bounding box center [116, 117] width 14 height 14
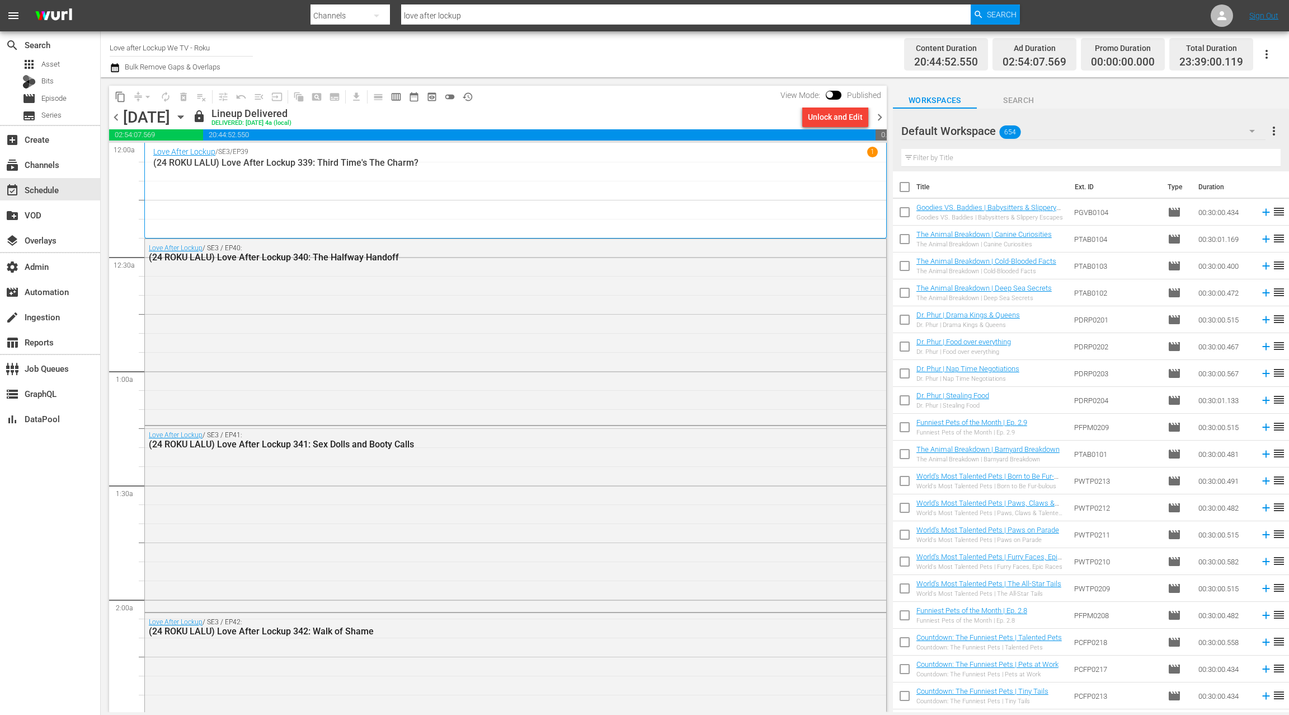
click at [117, 117] on span "chevron_left" at bounding box center [116, 117] width 14 height 14
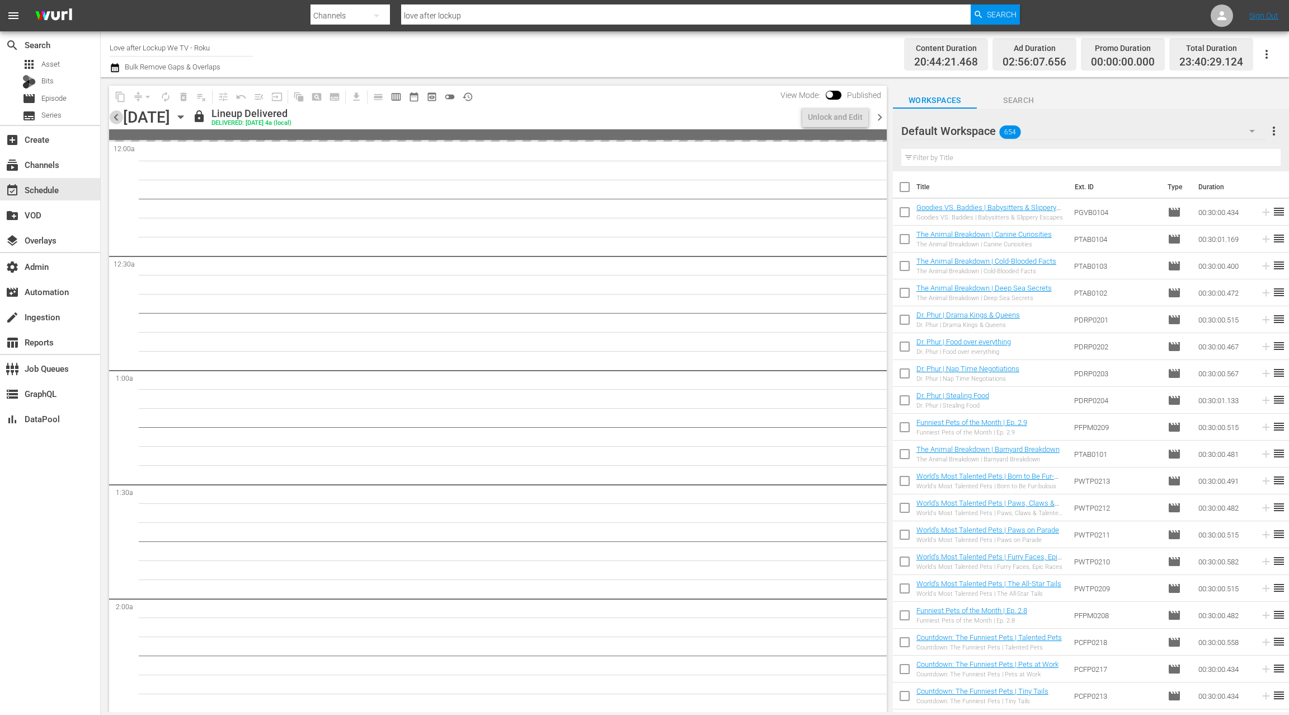
click at [117, 117] on span "chevron_left" at bounding box center [116, 117] width 14 height 14
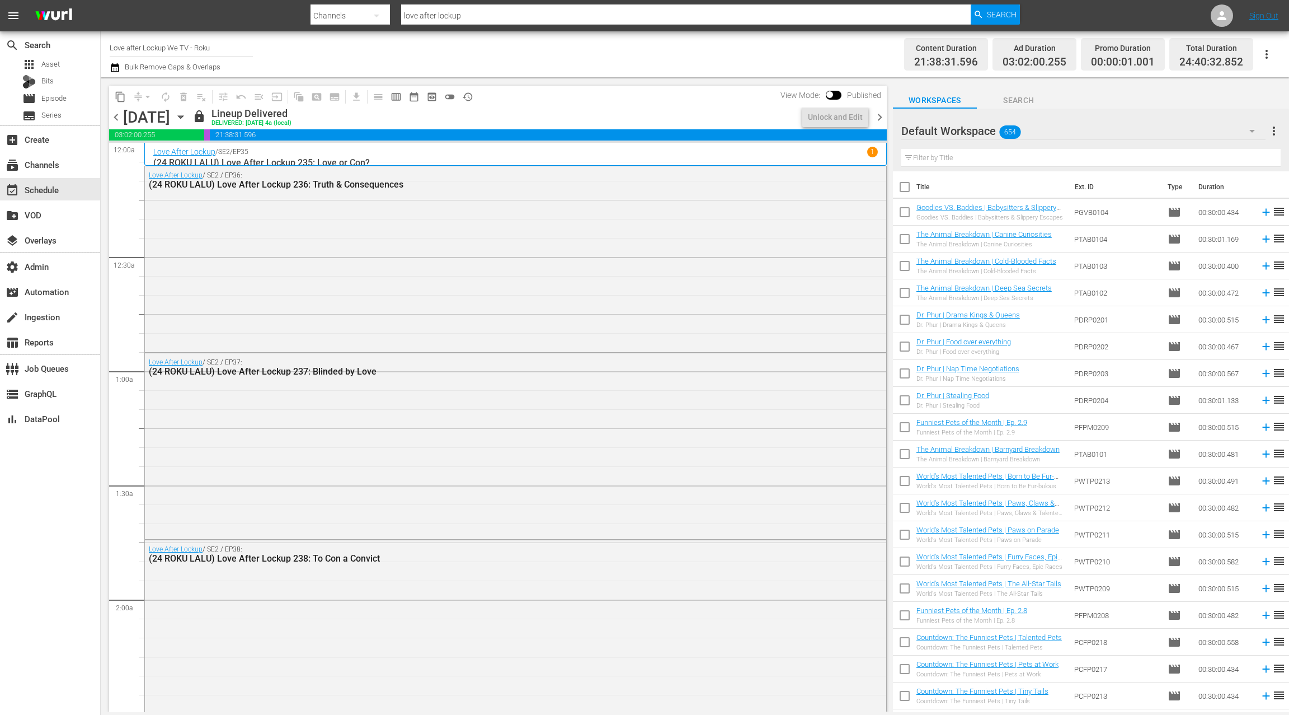
click at [117, 117] on span "chevron_left" at bounding box center [116, 117] width 14 height 14
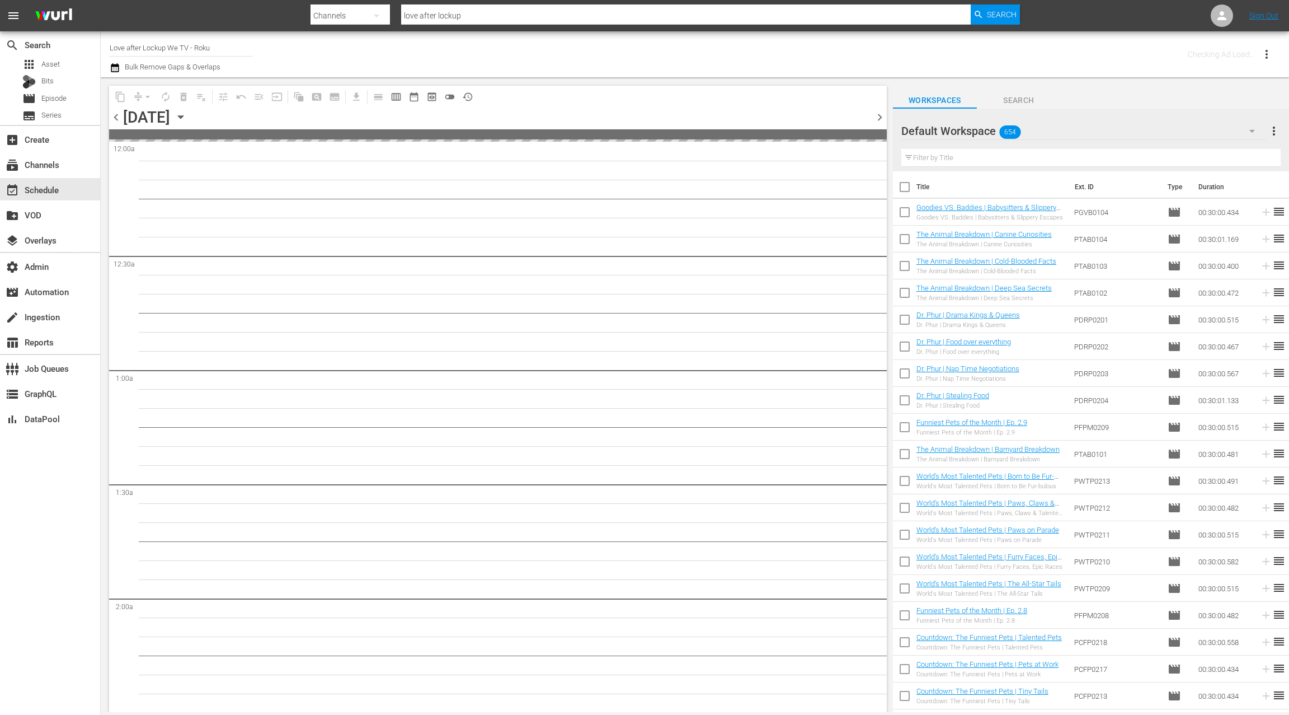
click at [117, 117] on span "chevron_left" at bounding box center [116, 117] width 14 height 14
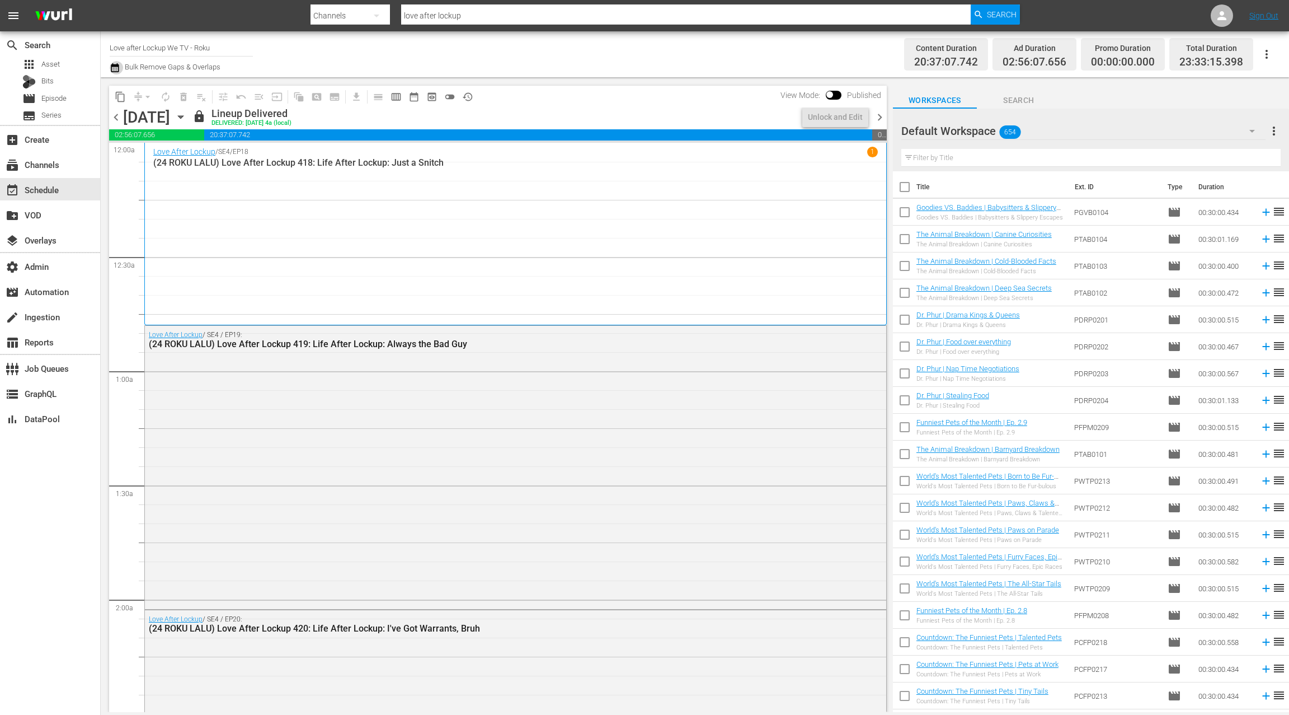
click at [115, 69] on icon "button" at bounding box center [115, 67] width 11 height 13
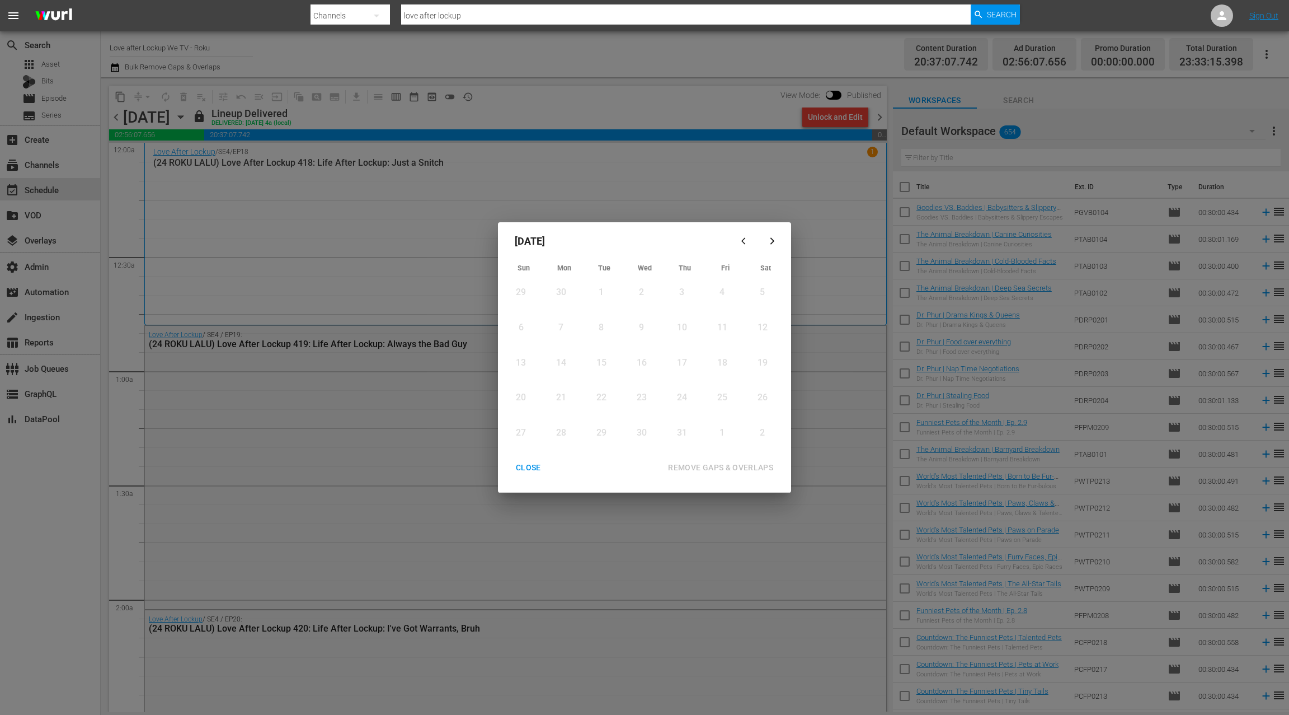
click at [528, 470] on div "CLOSE" at bounding box center [528, 468] width 43 height 14
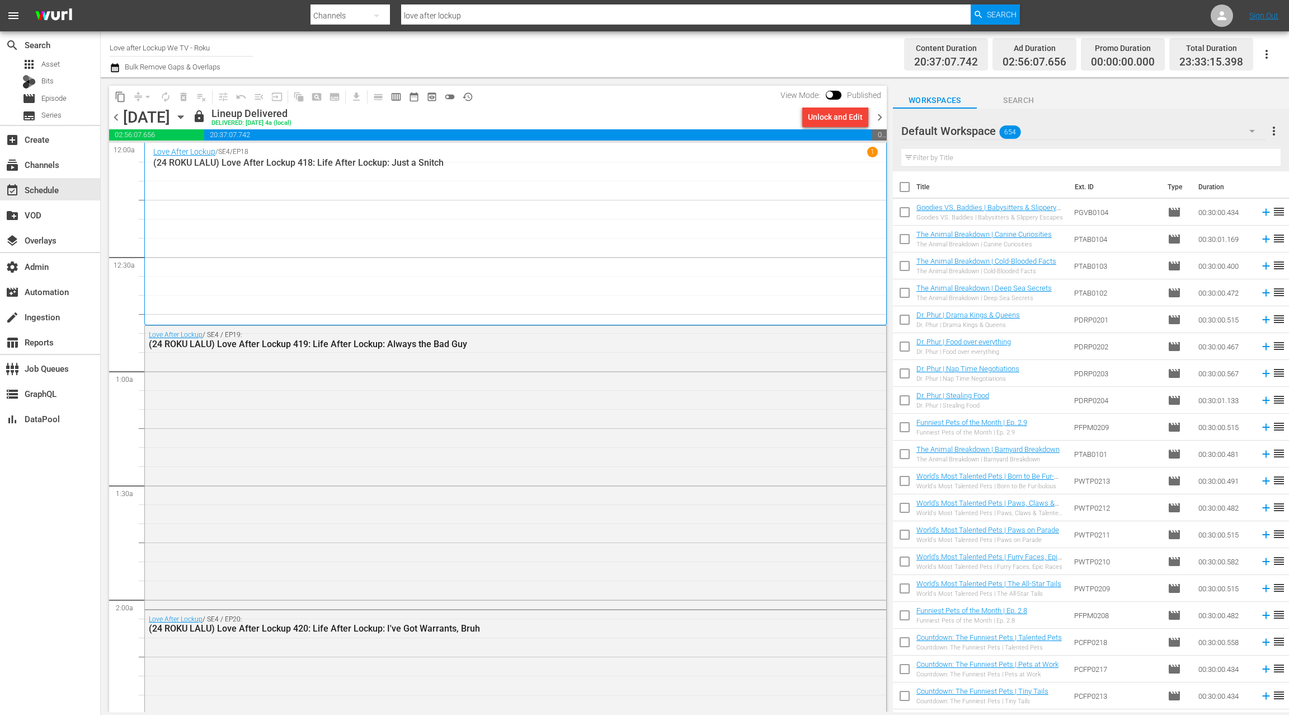
click at [118, 116] on span "chevron_left" at bounding box center [116, 117] width 14 height 14
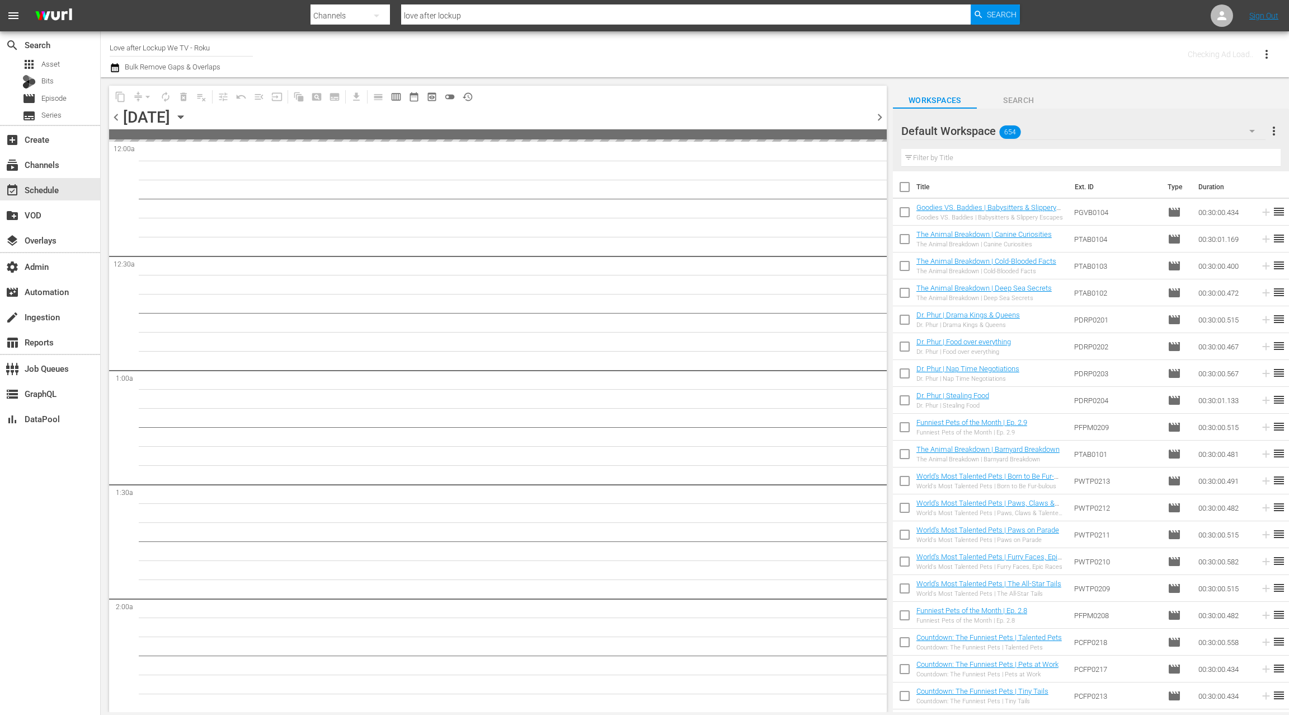
click at [118, 116] on span "chevron_left" at bounding box center [116, 117] width 14 height 14
click at [117, 116] on span "chevron_left" at bounding box center [116, 117] width 14 height 14
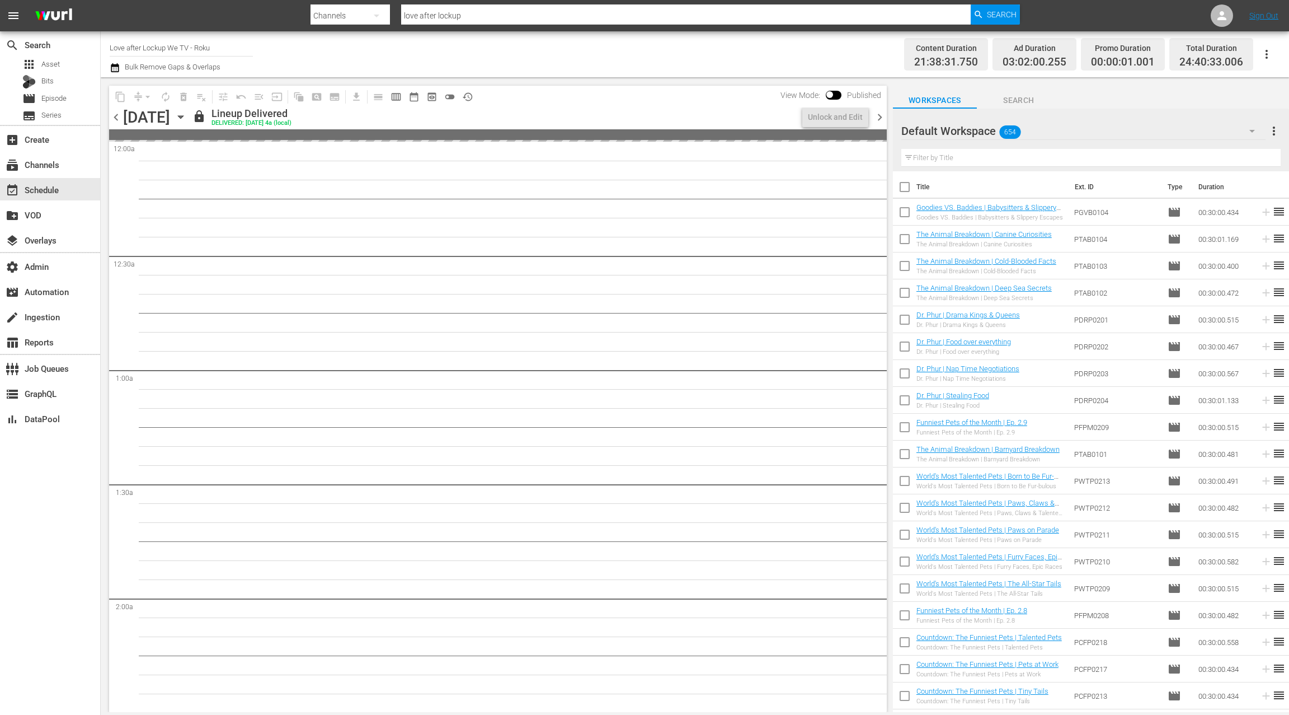
click at [117, 116] on span "chevron_left" at bounding box center [116, 117] width 14 height 14
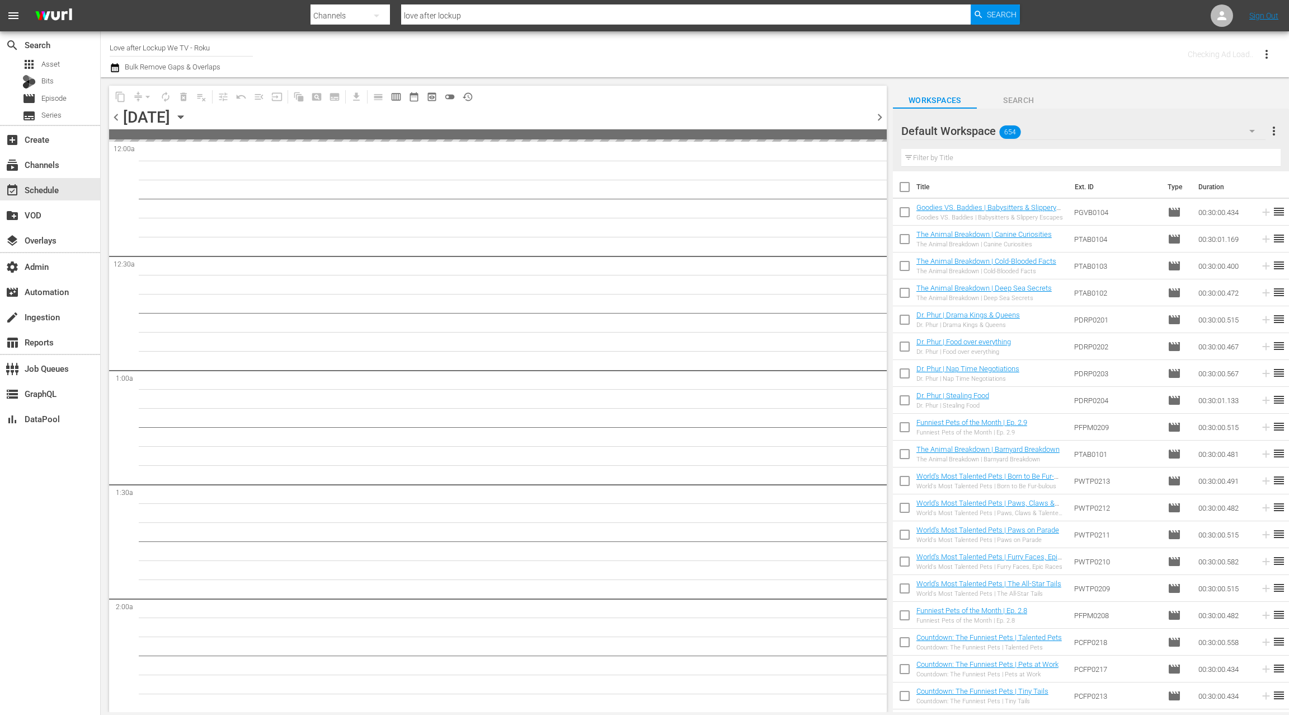
click at [117, 116] on span "chevron_left" at bounding box center [116, 117] width 14 height 14
click at [118, 116] on span "chevron_left" at bounding box center [116, 117] width 14 height 14
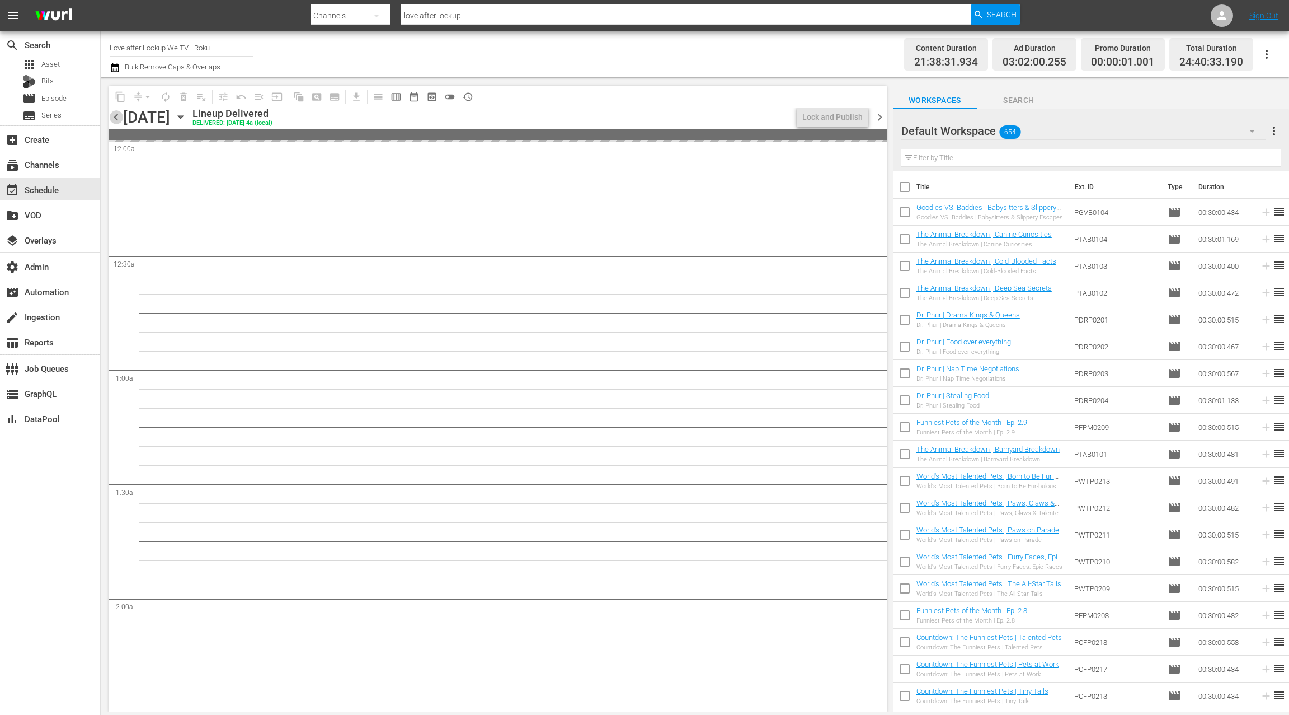
click at [118, 116] on span "chevron_left" at bounding box center [116, 117] width 14 height 14
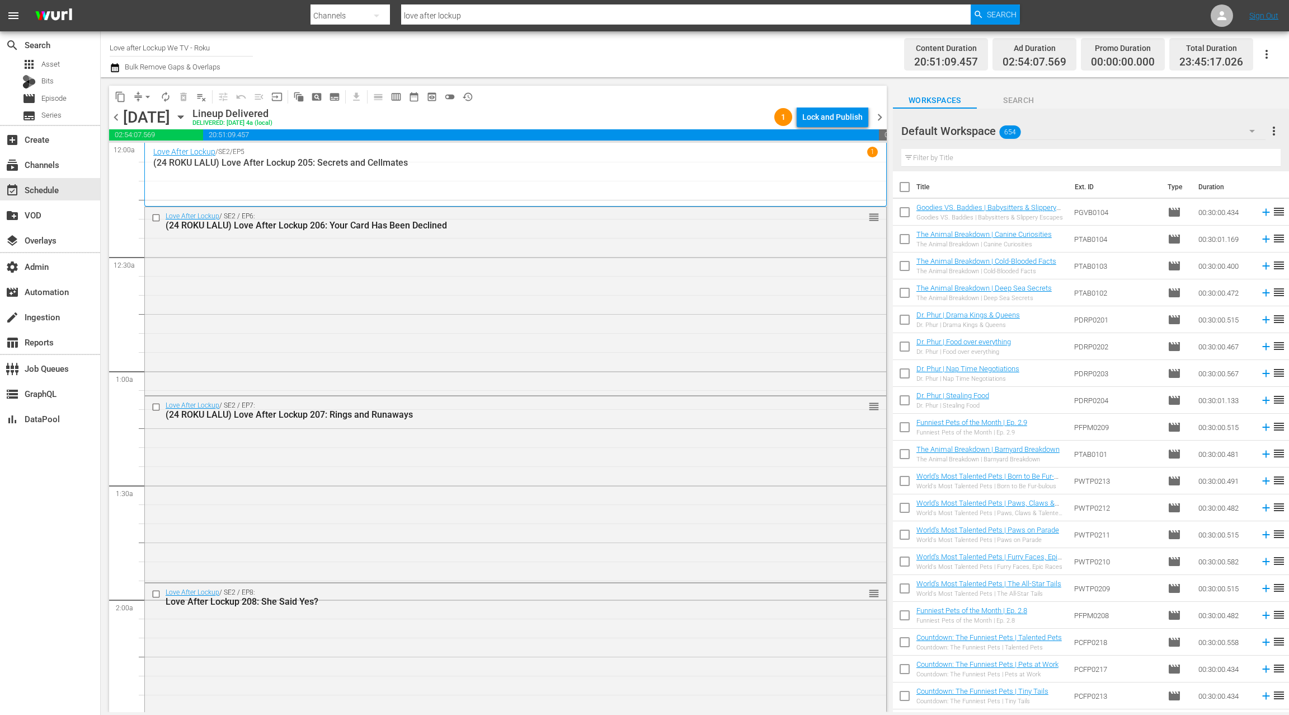
click at [884, 118] on span "chevron_right" at bounding box center [880, 117] width 14 height 14
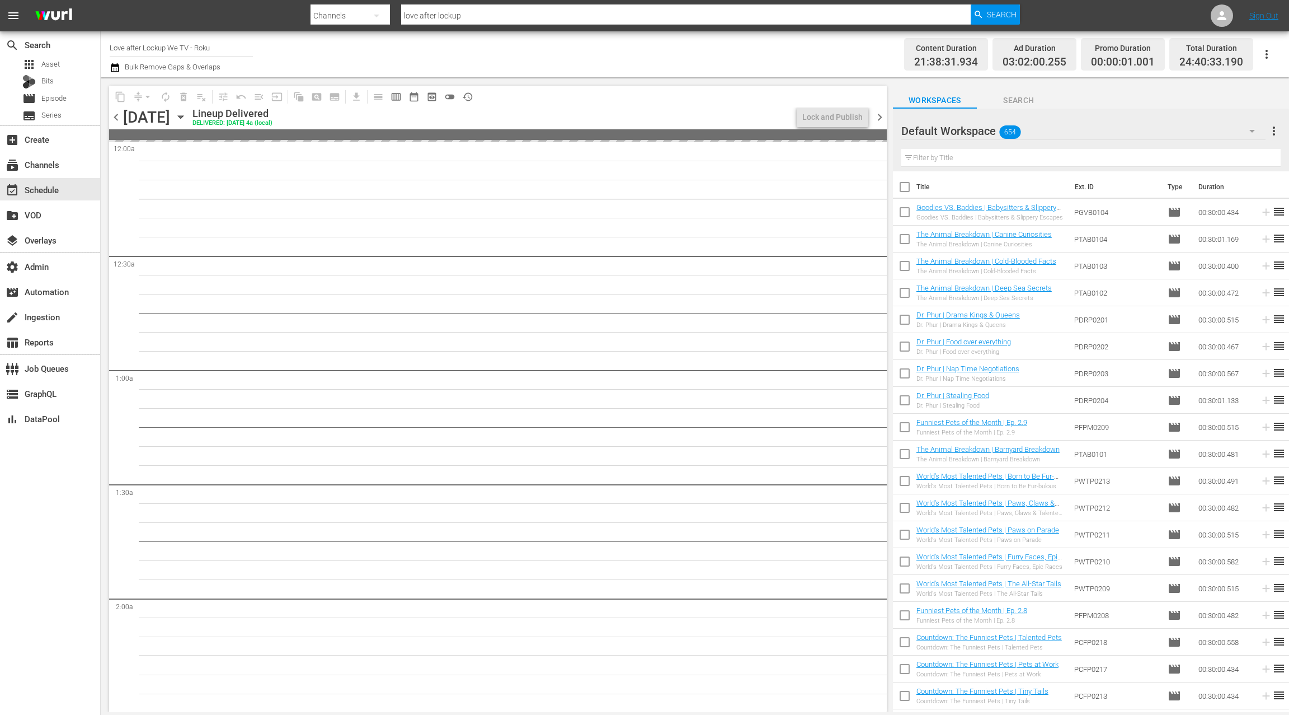
click at [884, 118] on span "chevron_right" at bounding box center [880, 117] width 14 height 14
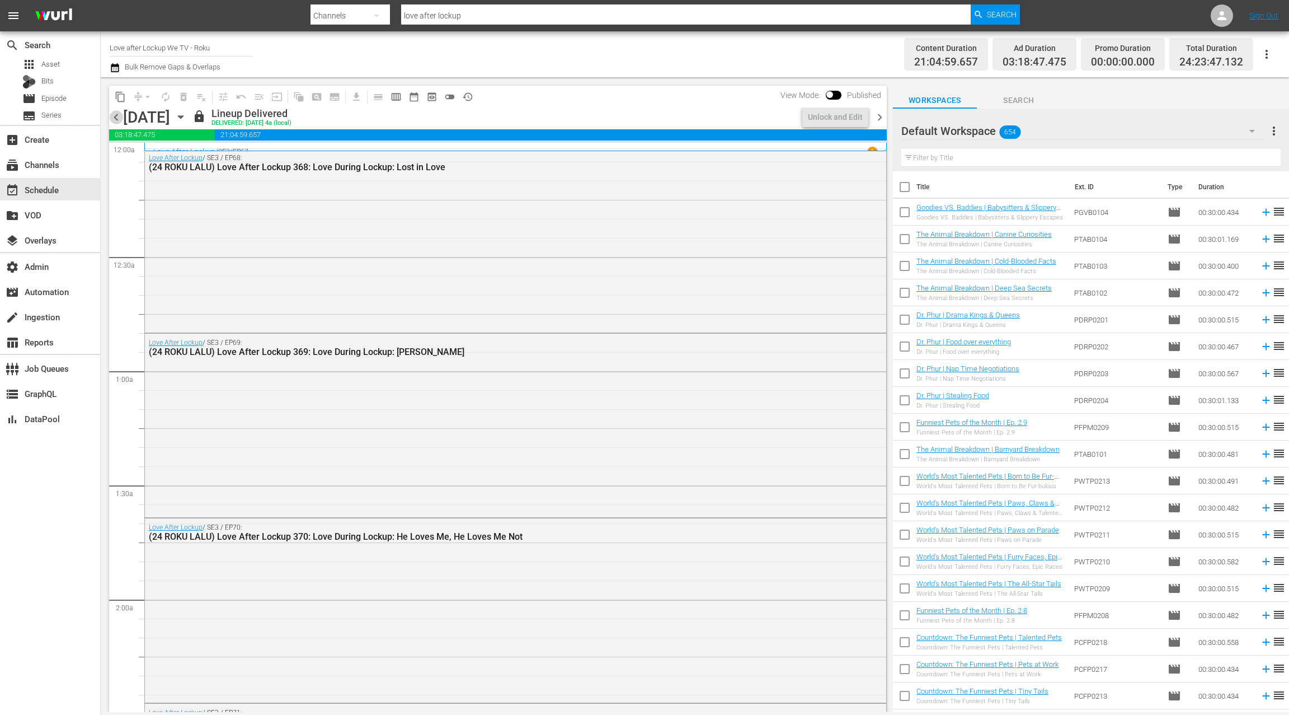
click at [121, 116] on span "chevron_left" at bounding box center [116, 117] width 14 height 14
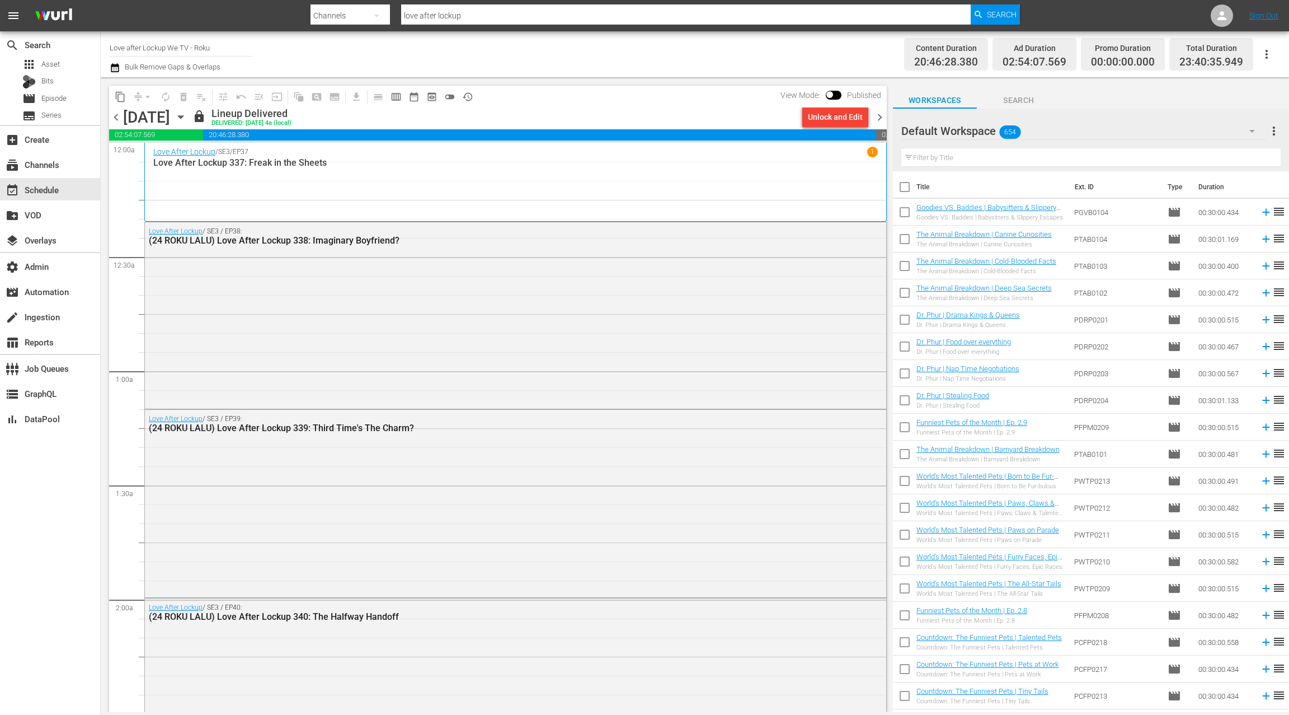
click at [118, 120] on span "chevron_left" at bounding box center [116, 117] width 14 height 14
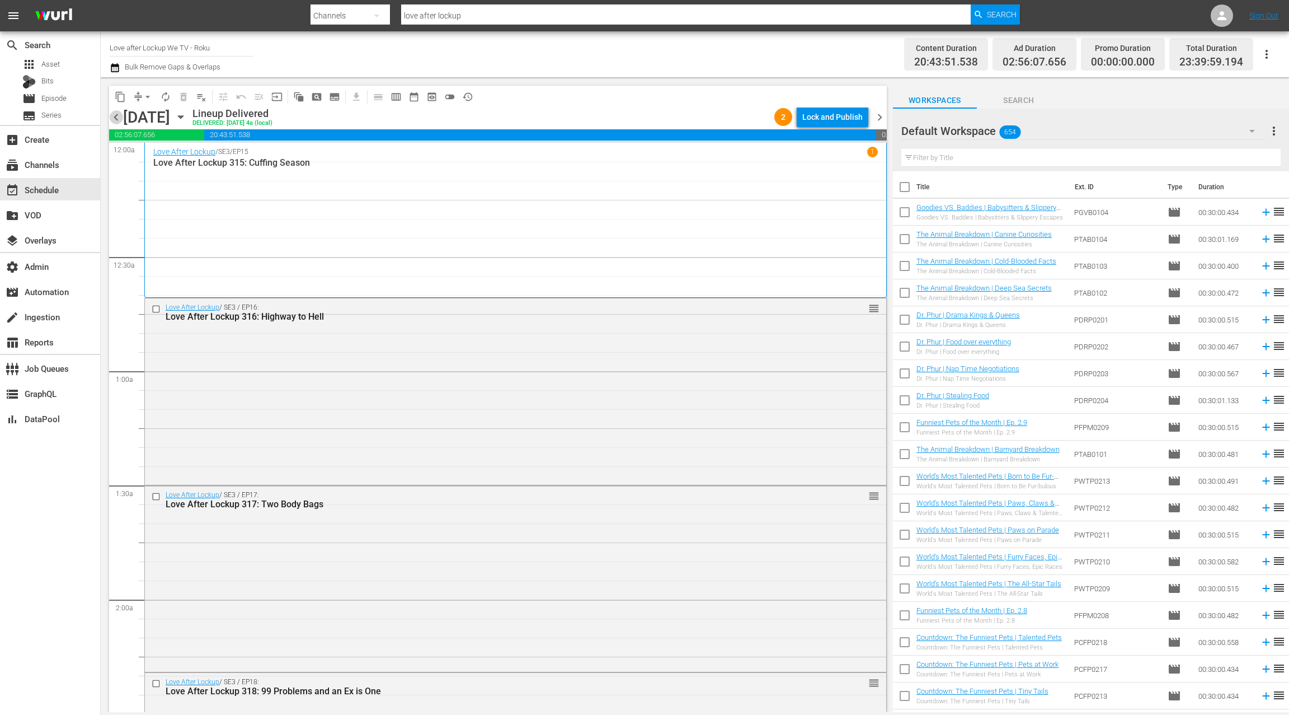
click at [120, 121] on span "chevron_left" at bounding box center [116, 117] width 14 height 14
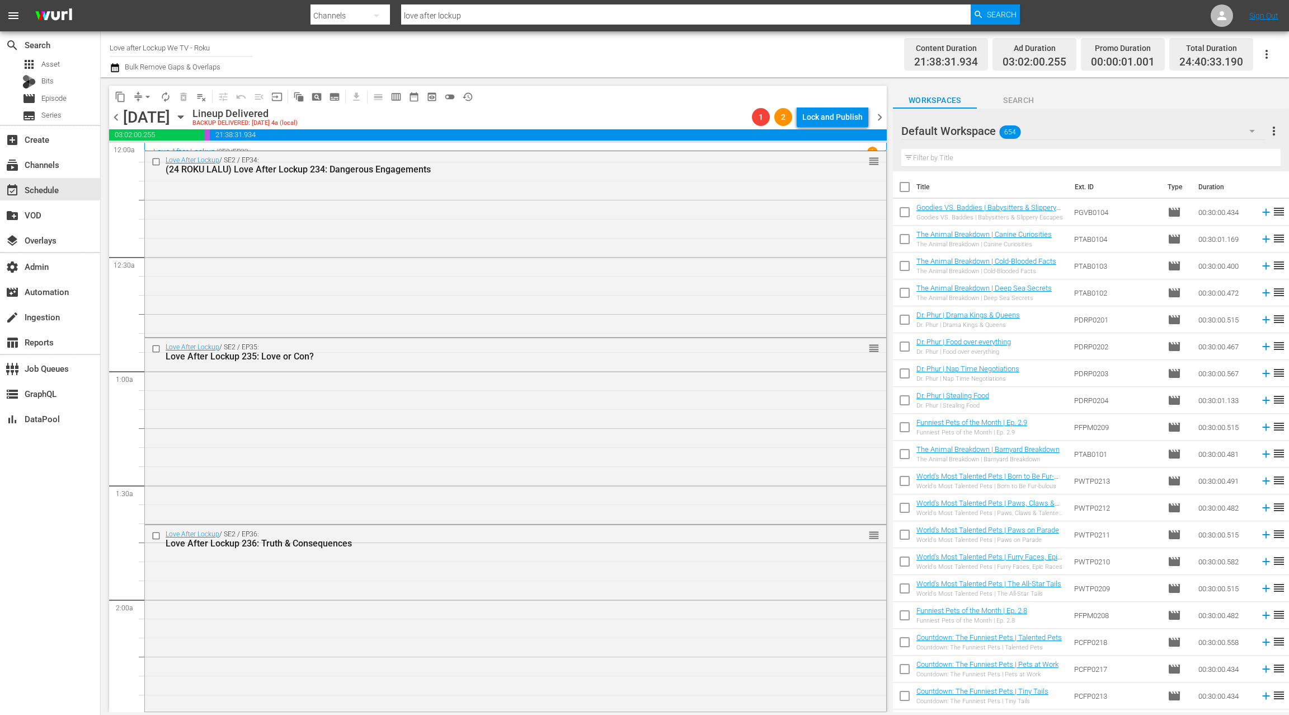
click at [120, 121] on span "chevron_left" at bounding box center [116, 117] width 14 height 14
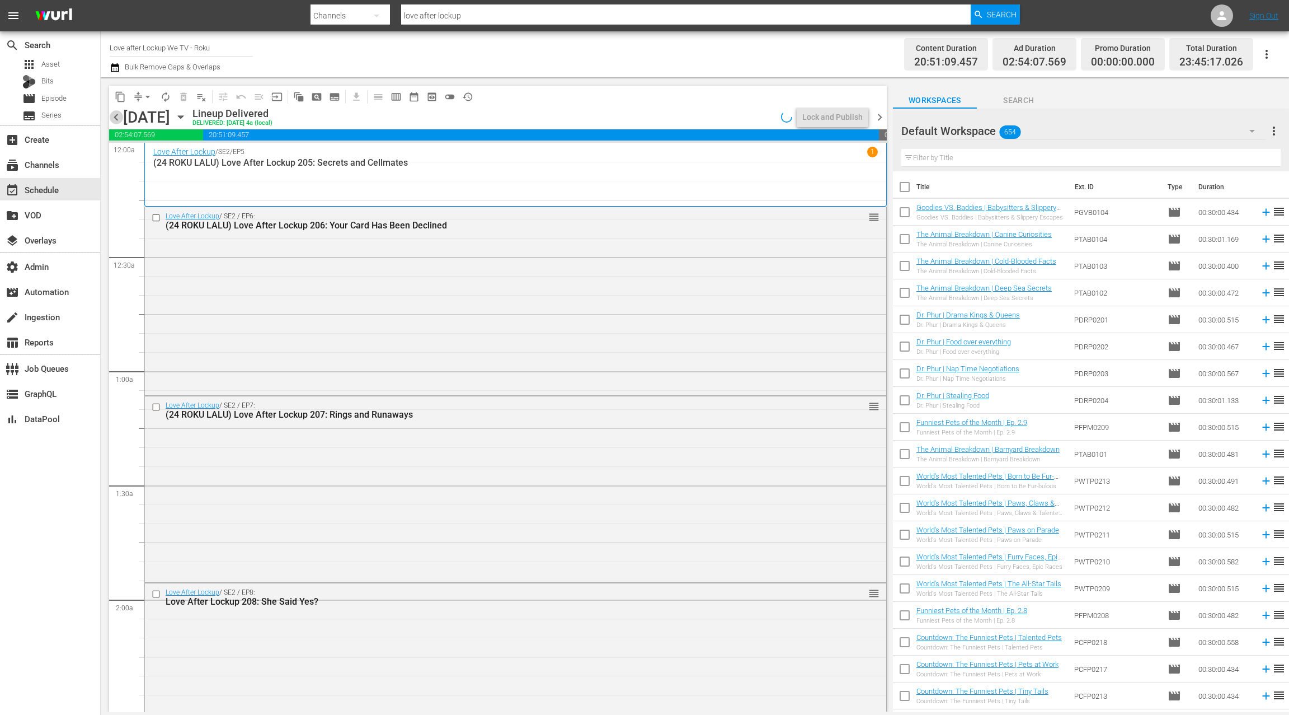
click at [120, 121] on span "chevron_left" at bounding box center [116, 117] width 14 height 14
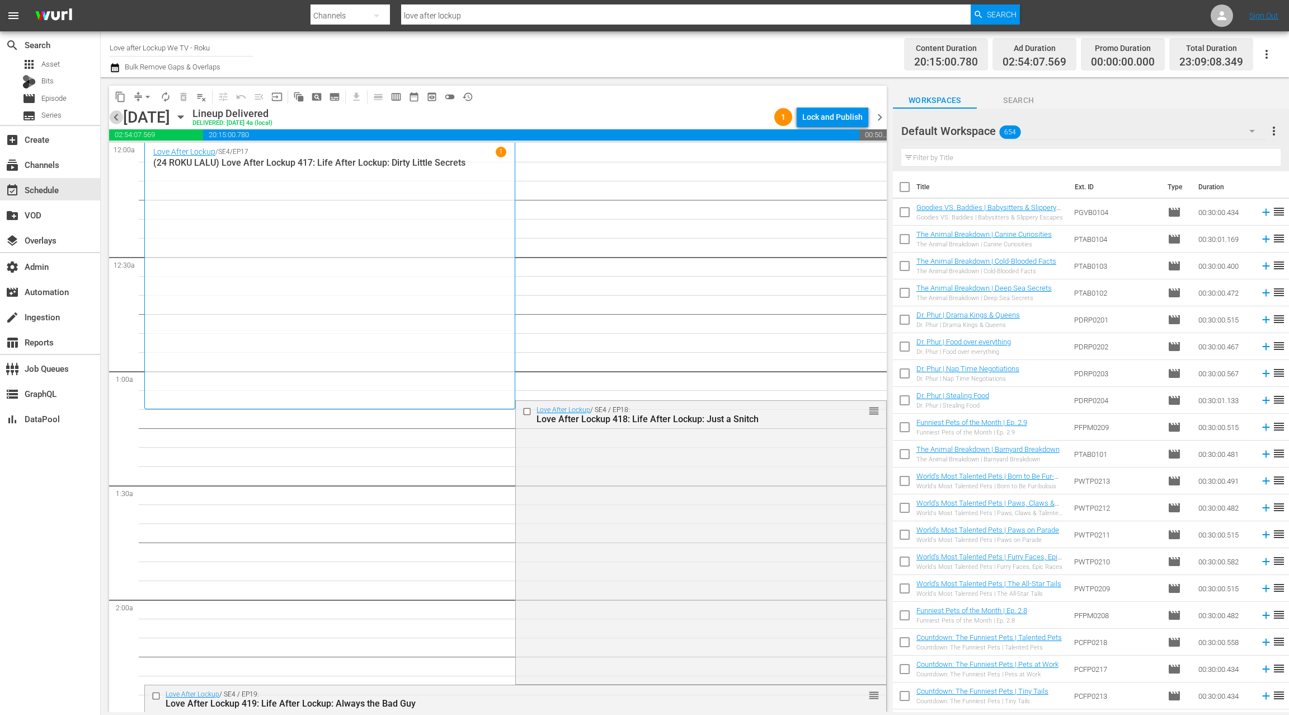
click at [120, 121] on span "chevron_left" at bounding box center [116, 117] width 14 height 14
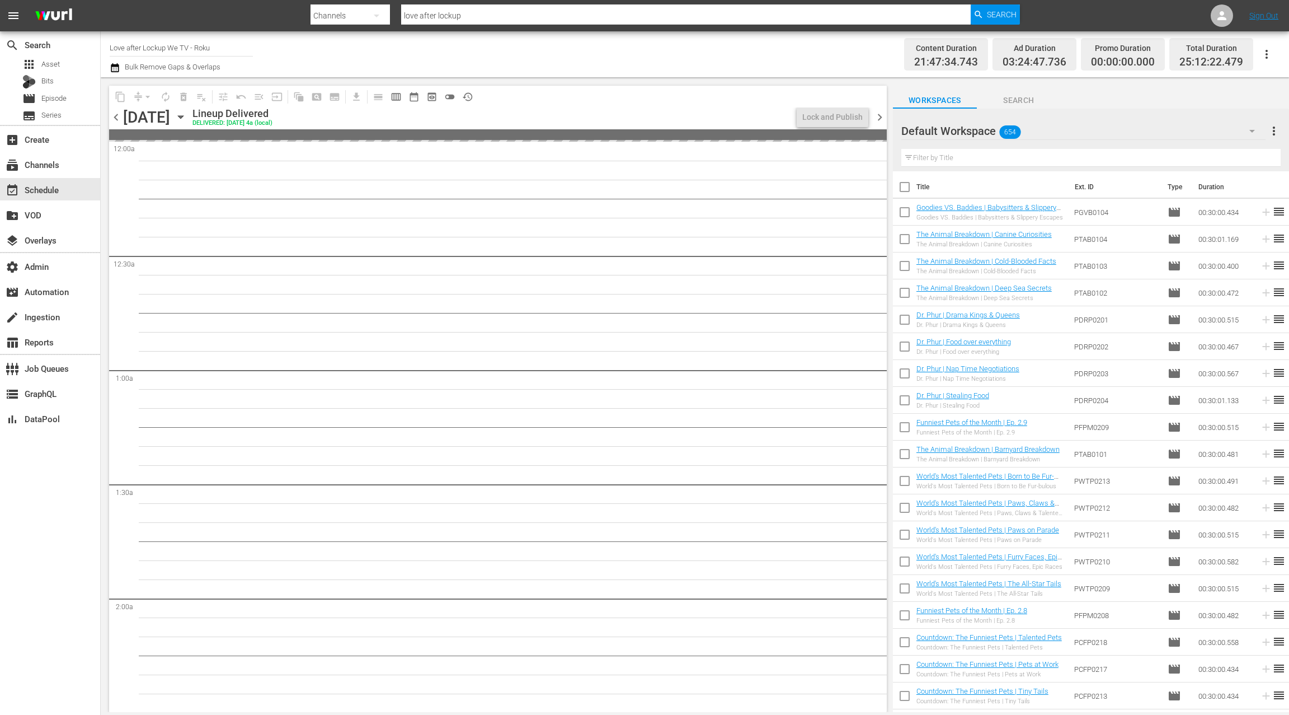
click at [120, 121] on span "chevron_left" at bounding box center [116, 117] width 14 height 14
click at [881, 119] on span "chevron_right" at bounding box center [880, 117] width 14 height 14
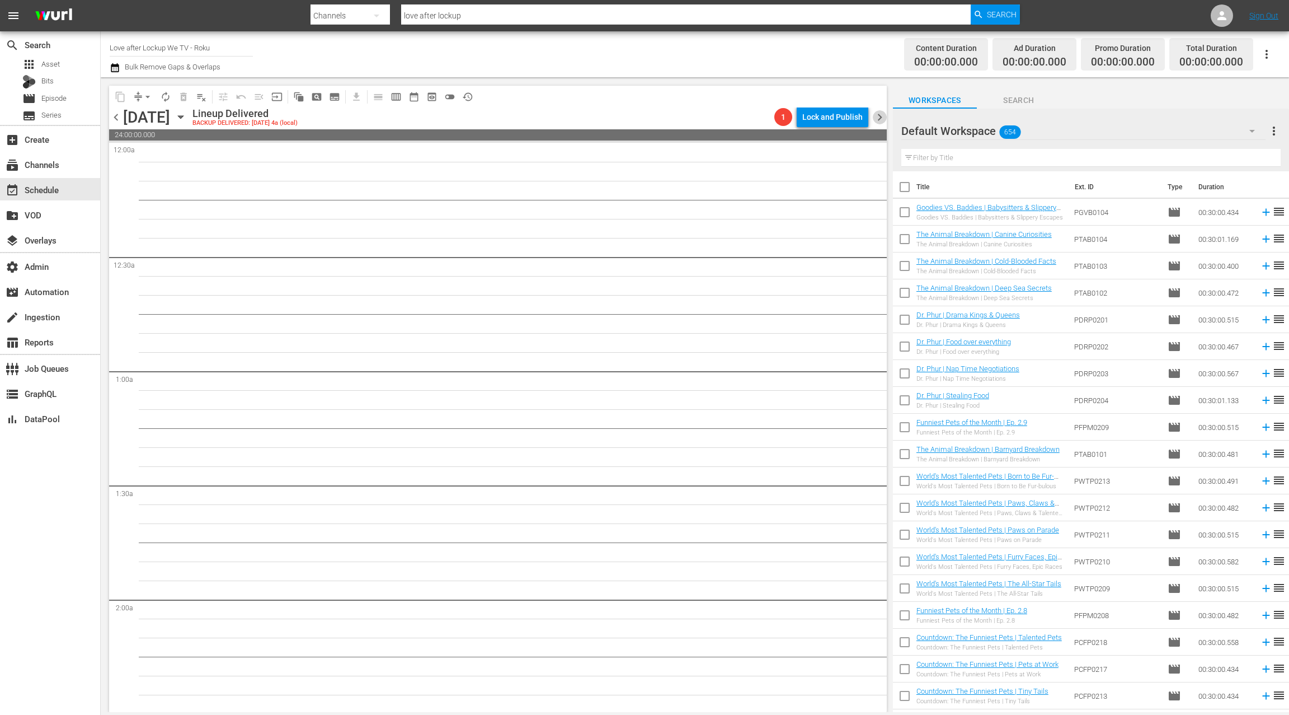
click at [881, 119] on span "chevron_right" at bounding box center [880, 117] width 14 height 14
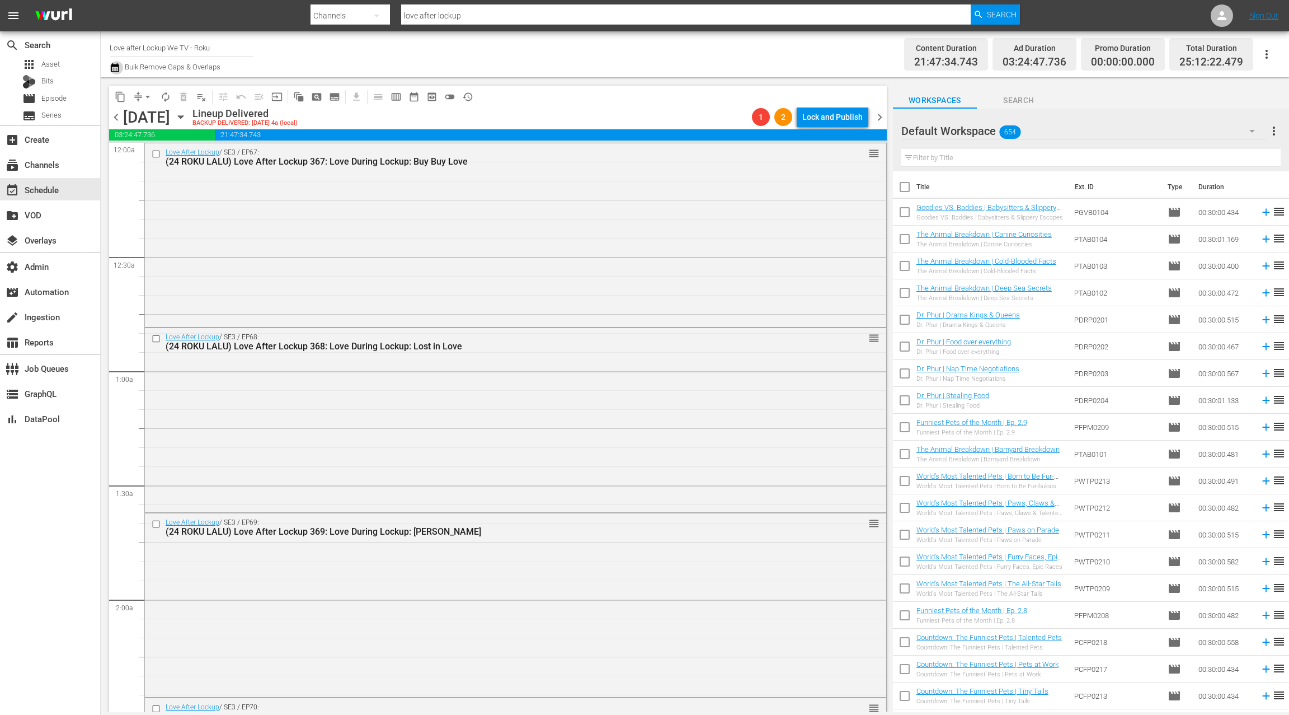
click at [116, 70] on icon "button" at bounding box center [115, 67] width 8 height 9
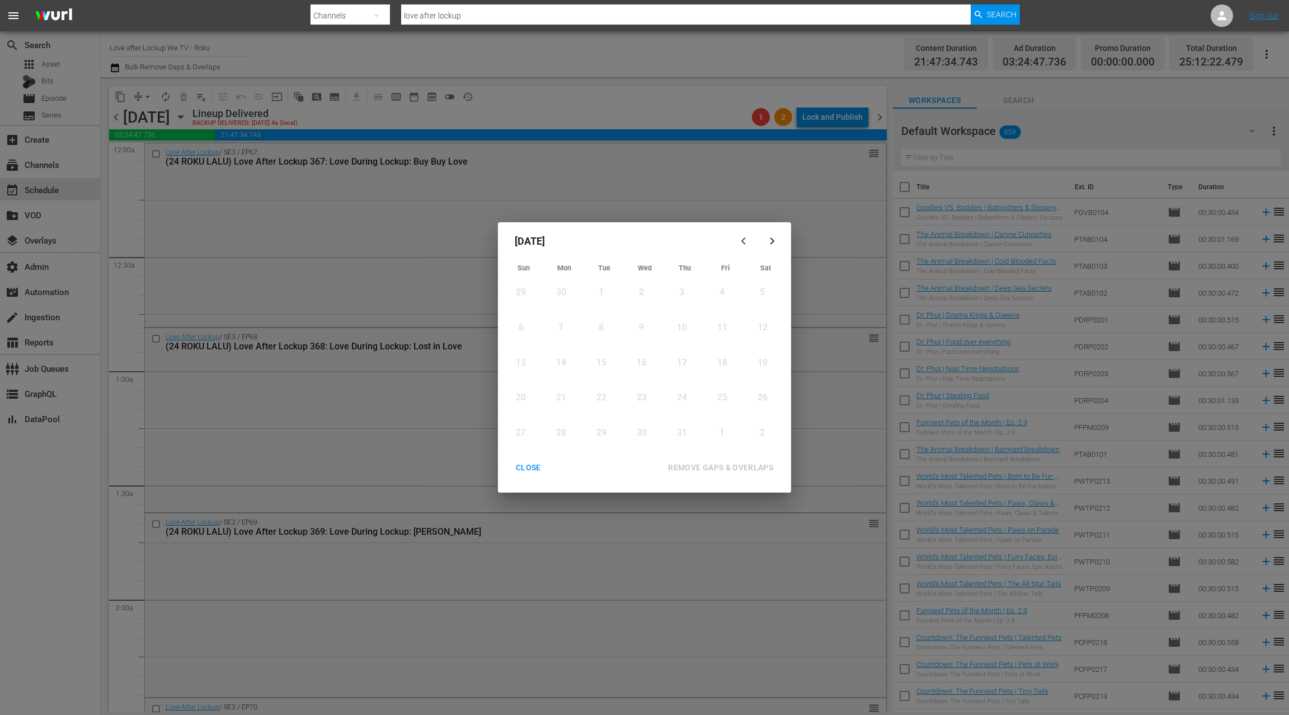
click at [772, 245] on icon "button" at bounding box center [772, 241] width 8 height 8
drag, startPoint x: 521, startPoint y: 472, endPoint x: 466, endPoint y: 368, distance: 118.4
click at [520, 472] on div "CLOSE" at bounding box center [528, 468] width 43 height 14
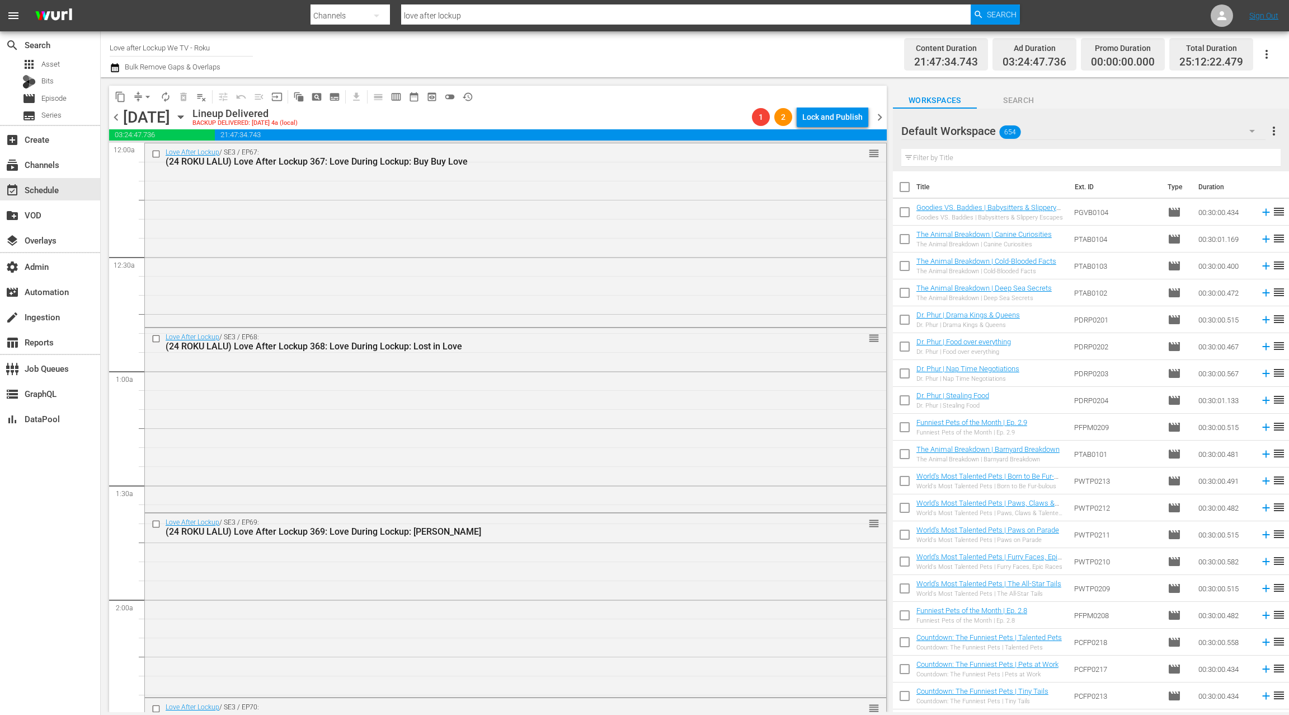
click at [187, 118] on icon "button" at bounding box center [181, 117] width 12 height 12
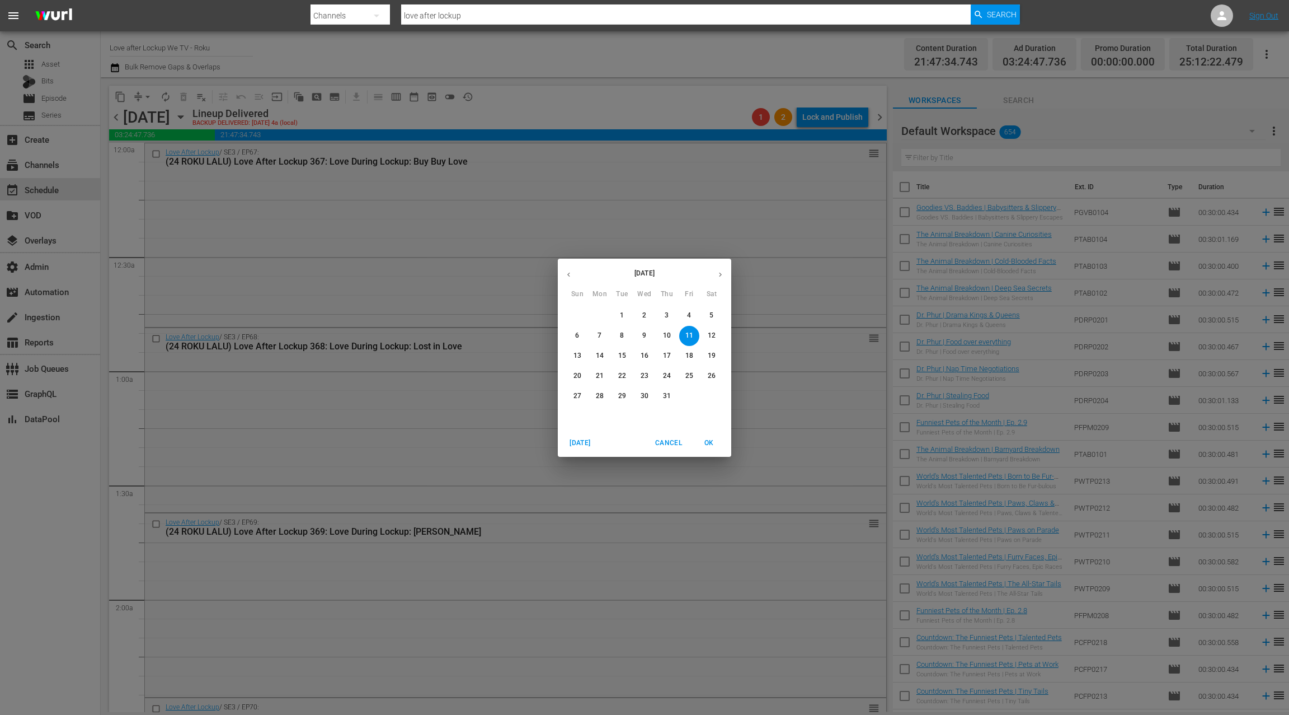
click at [720, 276] on icon "button" at bounding box center [720, 274] width 8 height 8
click at [717, 353] on span "16" at bounding box center [712, 356] width 20 height 10
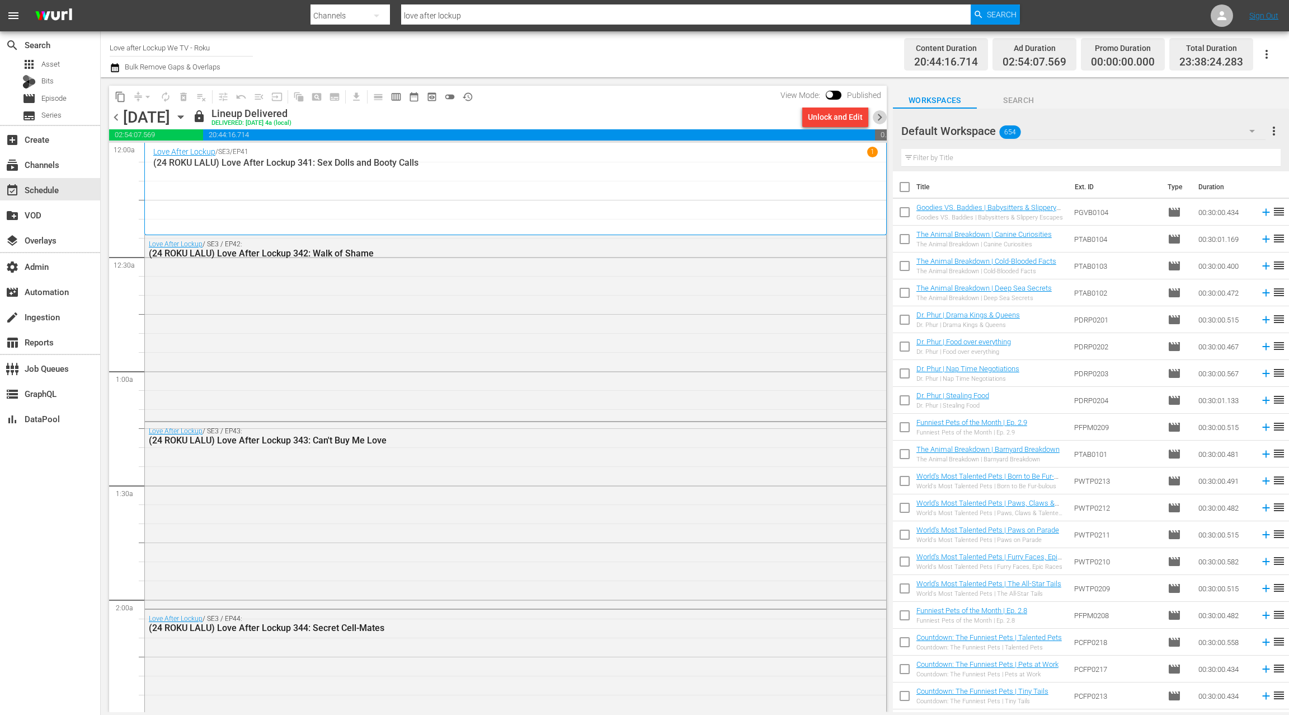
click at [878, 118] on span "chevron_right" at bounding box center [880, 117] width 14 height 14
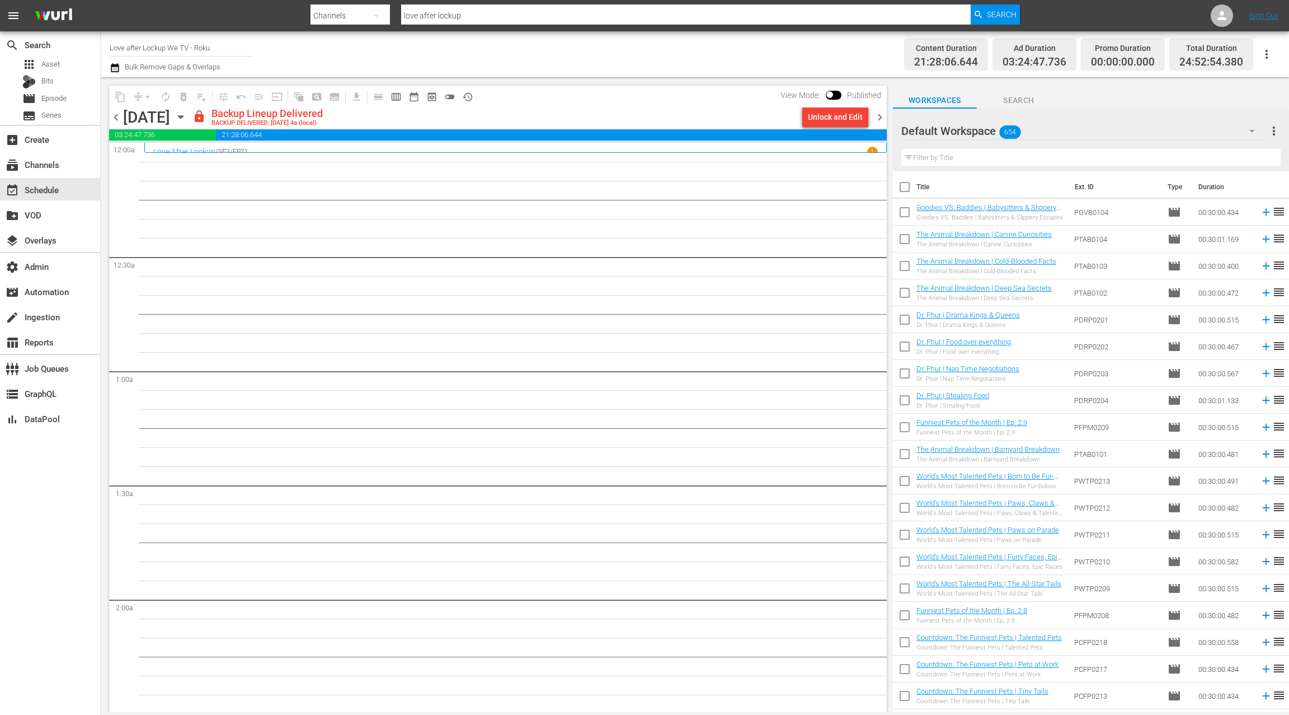
click at [187, 119] on icon "button" at bounding box center [181, 117] width 12 height 12
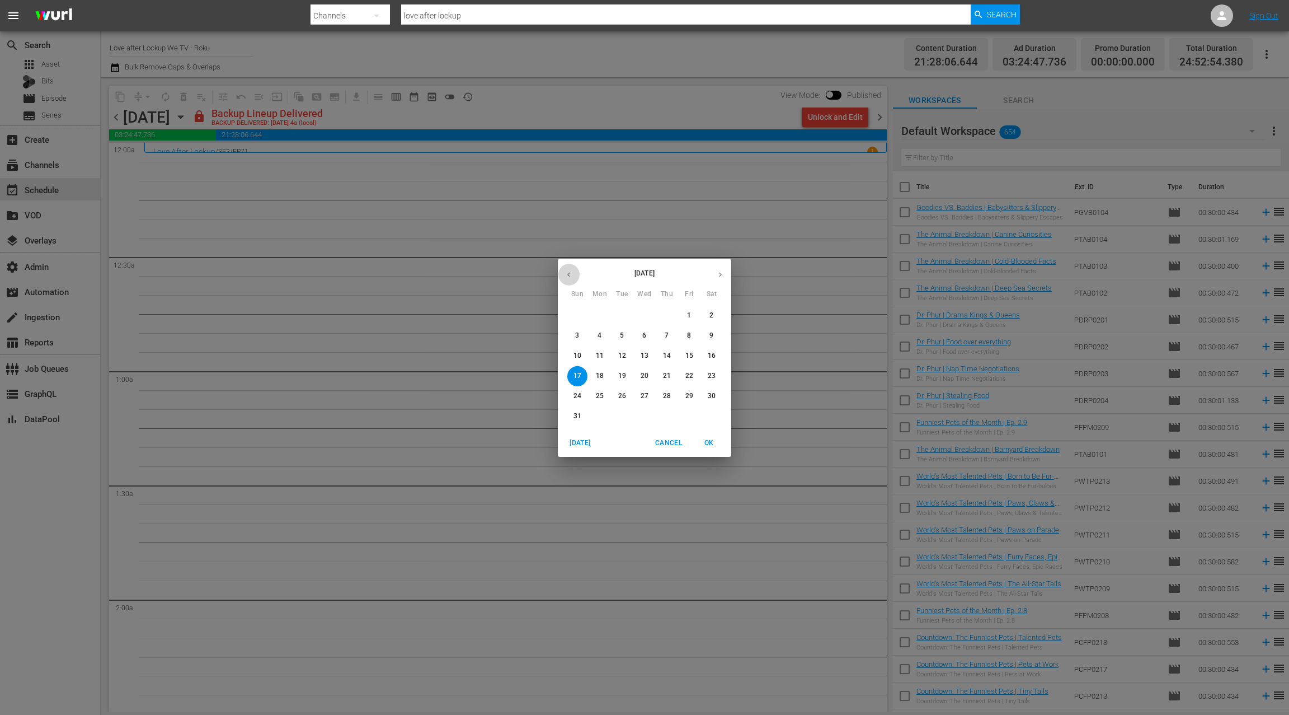
drag, startPoint x: 571, startPoint y: 280, endPoint x: 583, endPoint y: 278, distance: 11.9
click at [571, 279] on button "button" at bounding box center [569, 275] width 22 height 22
click at [670, 339] on p "10" at bounding box center [667, 336] width 8 height 10
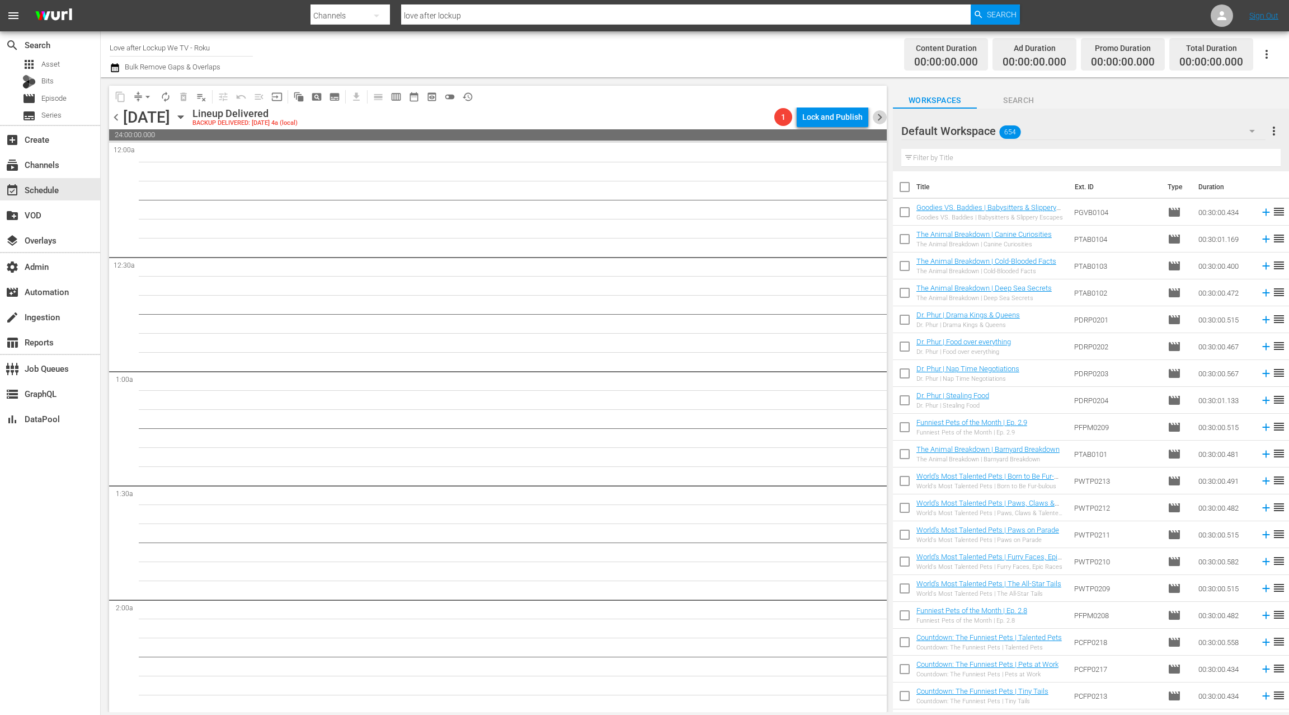
click at [883, 115] on span "chevron_right" at bounding box center [880, 117] width 14 height 14
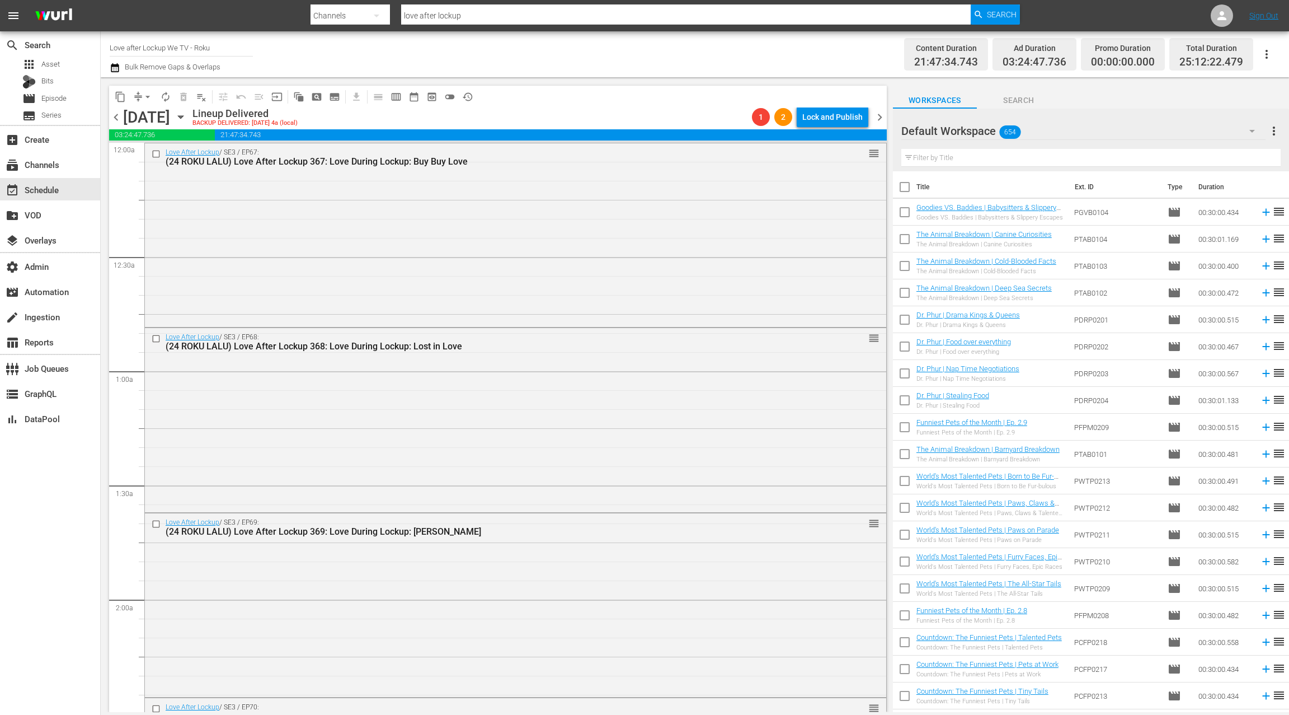
click at [183, 116] on icon "button" at bounding box center [180, 117] width 5 height 3
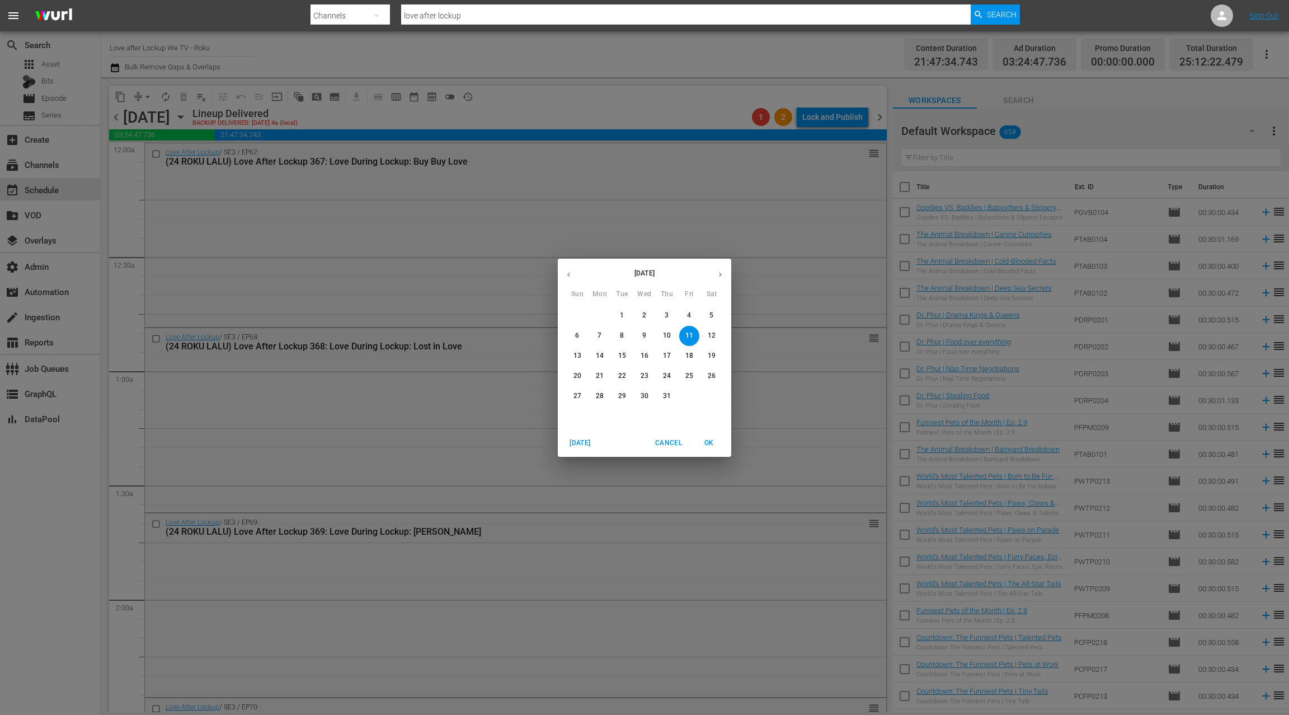
click at [730, 277] on button "button" at bounding box center [721, 275] width 22 height 22
click at [712, 358] on p "16" at bounding box center [712, 356] width 8 height 10
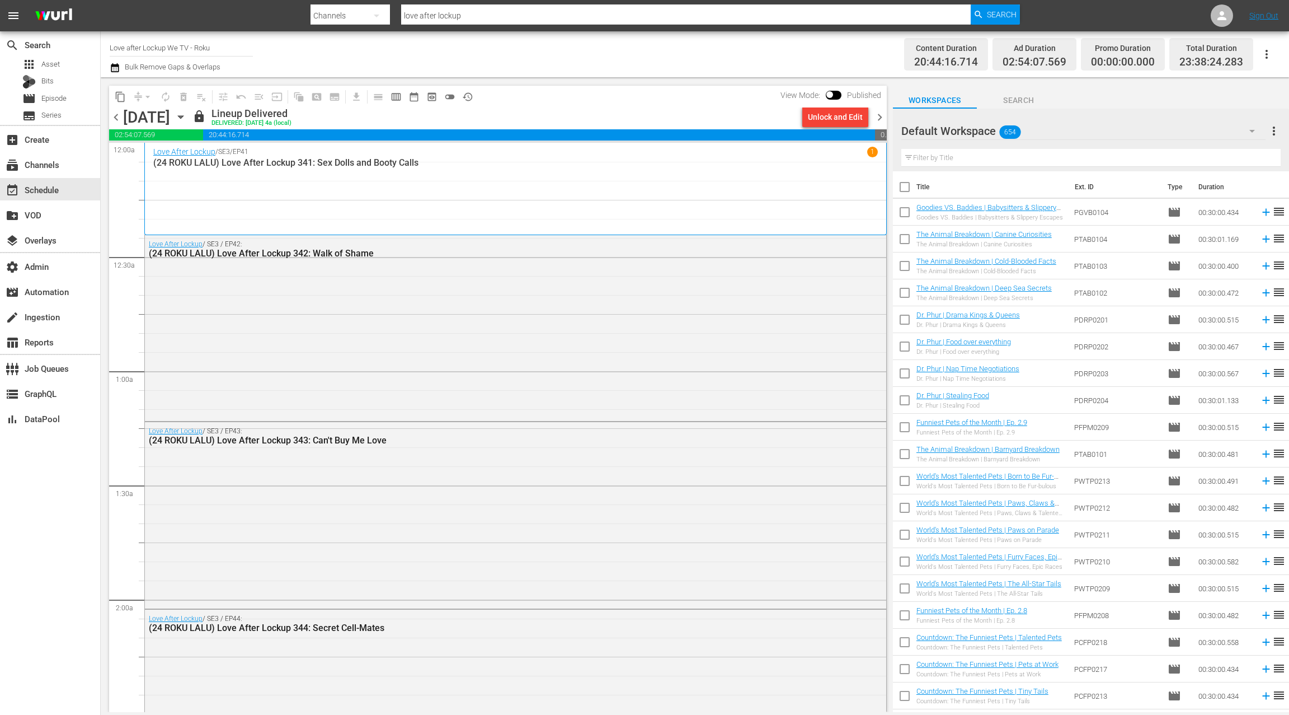
click at [881, 118] on span "chevron_right" at bounding box center [880, 117] width 14 height 14
